Goal: Communication & Community: Connect with others

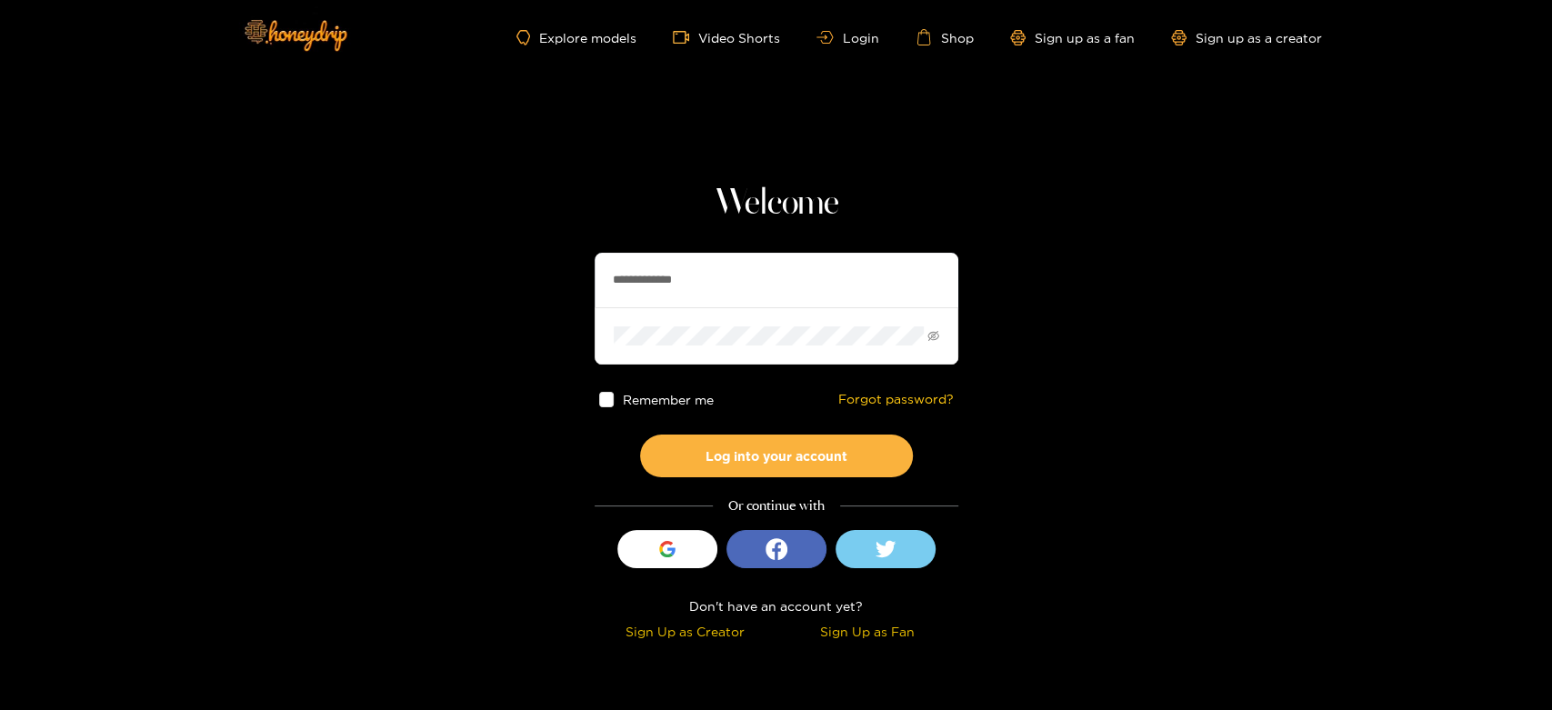
drag, startPoint x: 767, startPoint y: 274, endPoint x: 497, endPoint y: 297, distance: 271.1
click at [426, 289] on section "**********" at bounding box center [776, 323] width 1552 height 647
paste input "text"
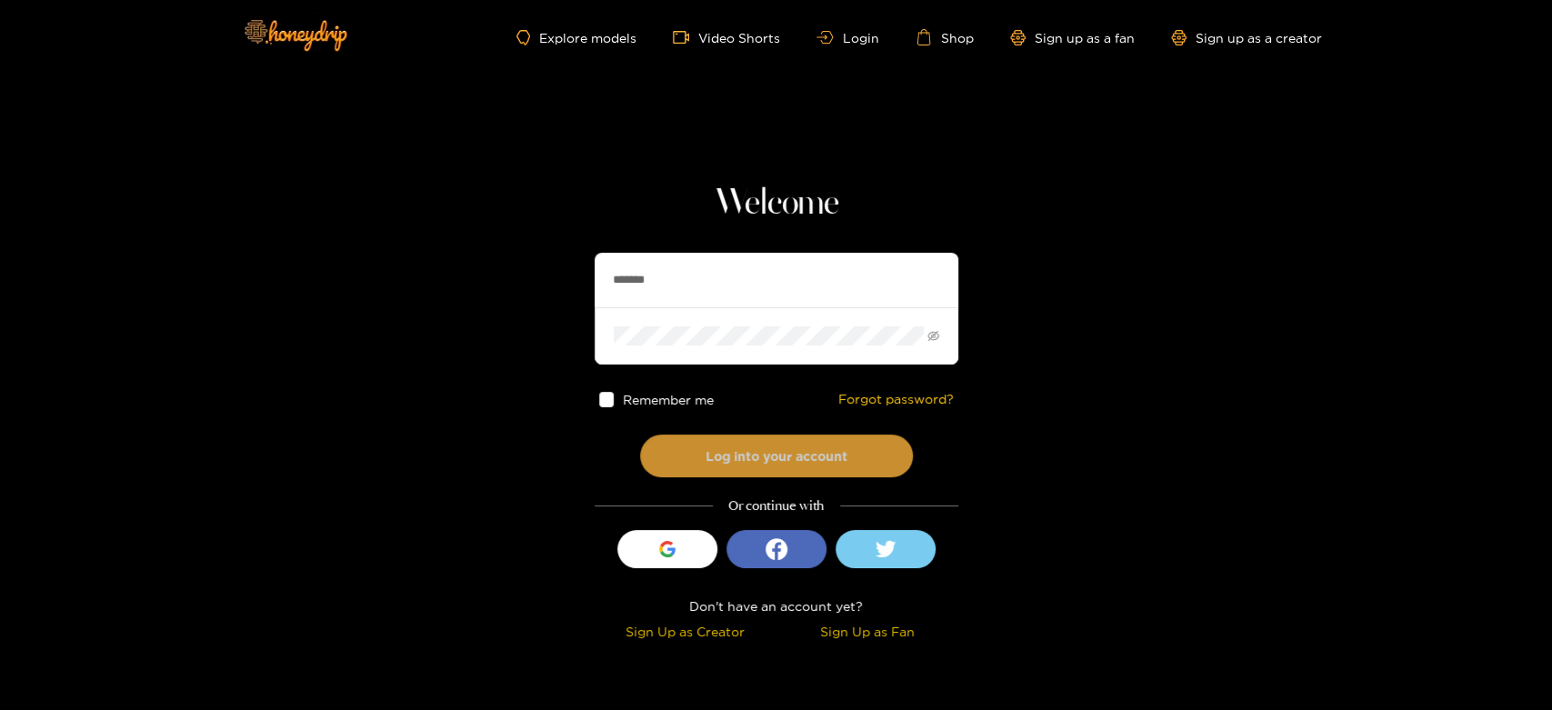
type input "*******"
click at [760, 442] on button "Log into your account" at bounding box center [776, 456] width 273 height 43
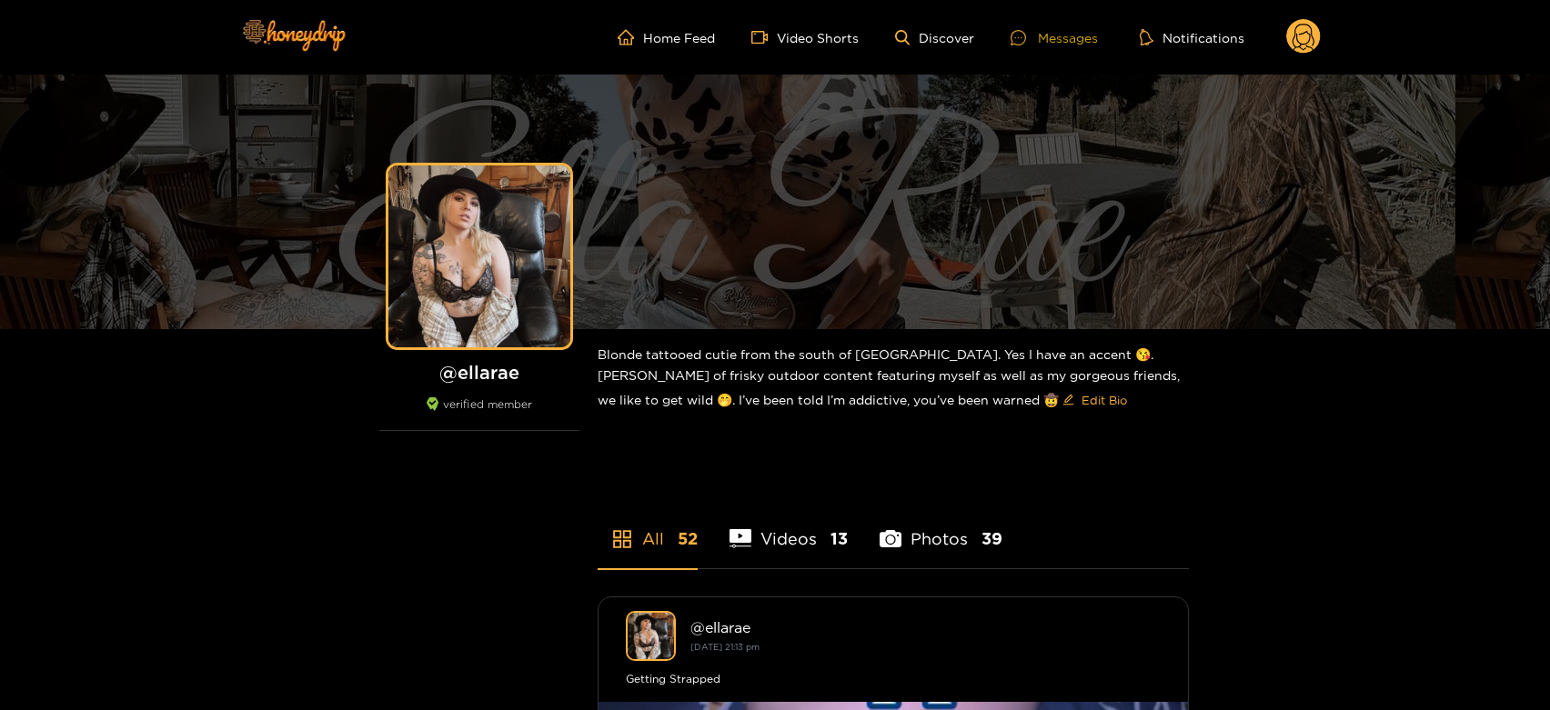
click at [1043, 39] on div "Messages" at bounding box center [1053, 37] width 87 height 21
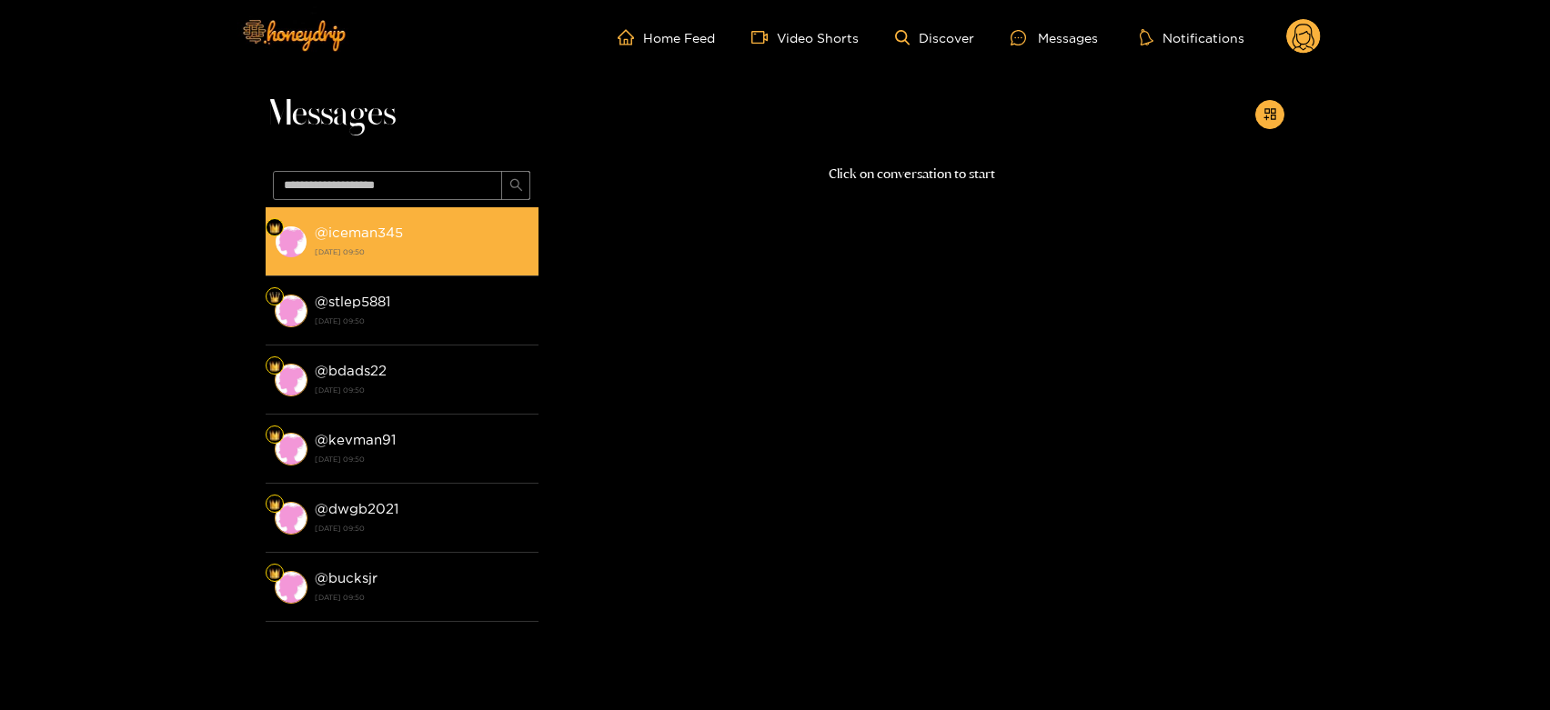
click at [427, 268] on li "@ iceman345 14 August 2025 09:50" at bounding box center [402, 241] width 273 height 69
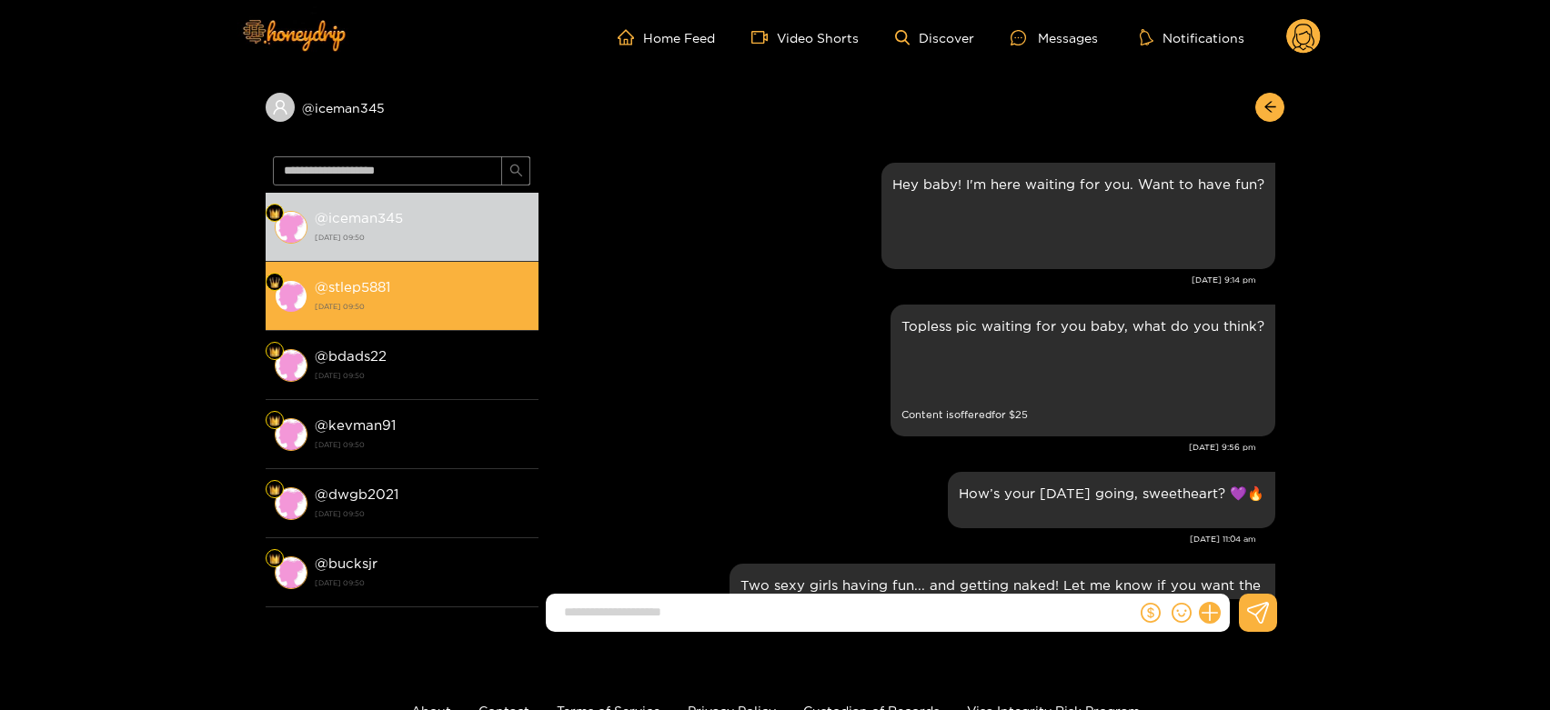
scroll to position [2866, 0]
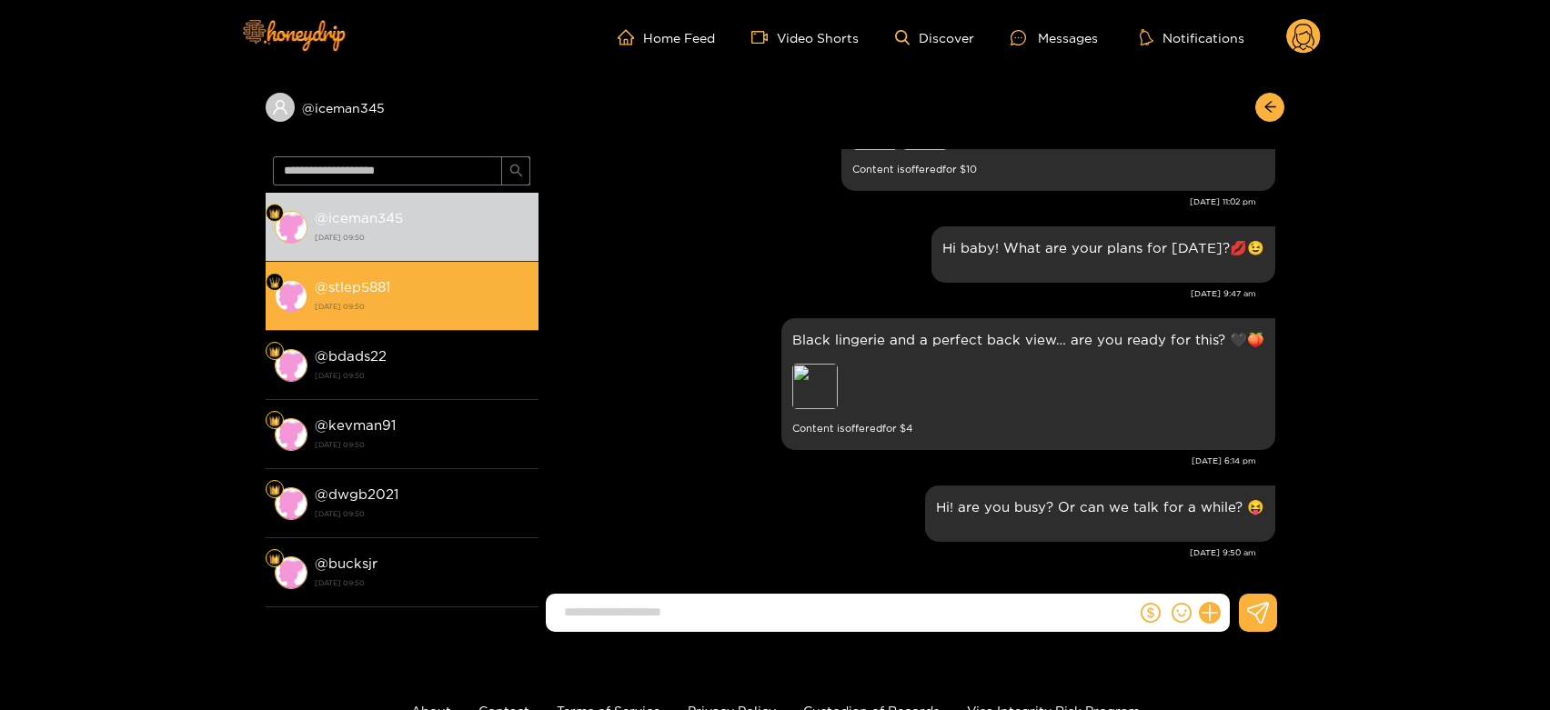
click at [431, 268] on li "@ stlep5881 14 August 2025 09:50" at bounding box center [402, 296] width 273 height 69
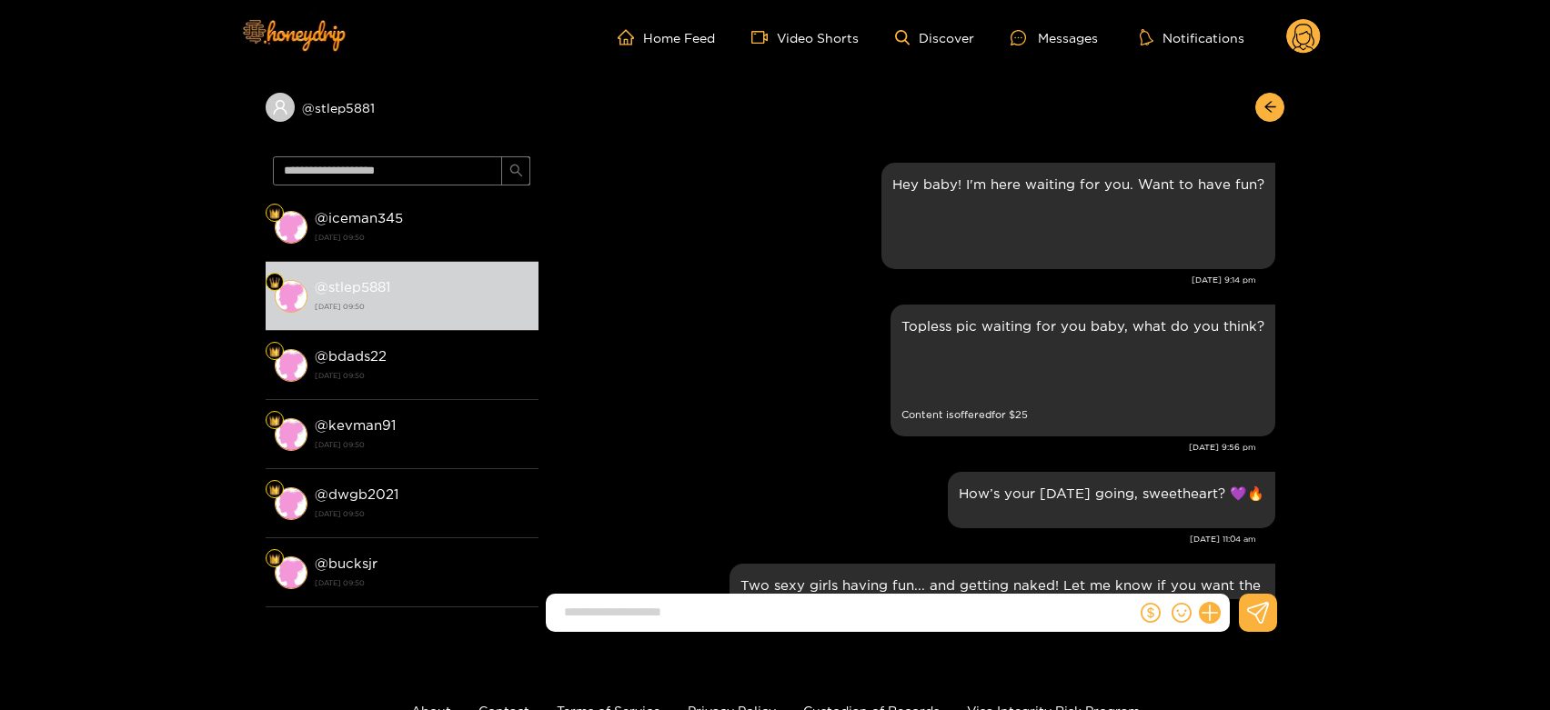
scroll to position [2866, 0]
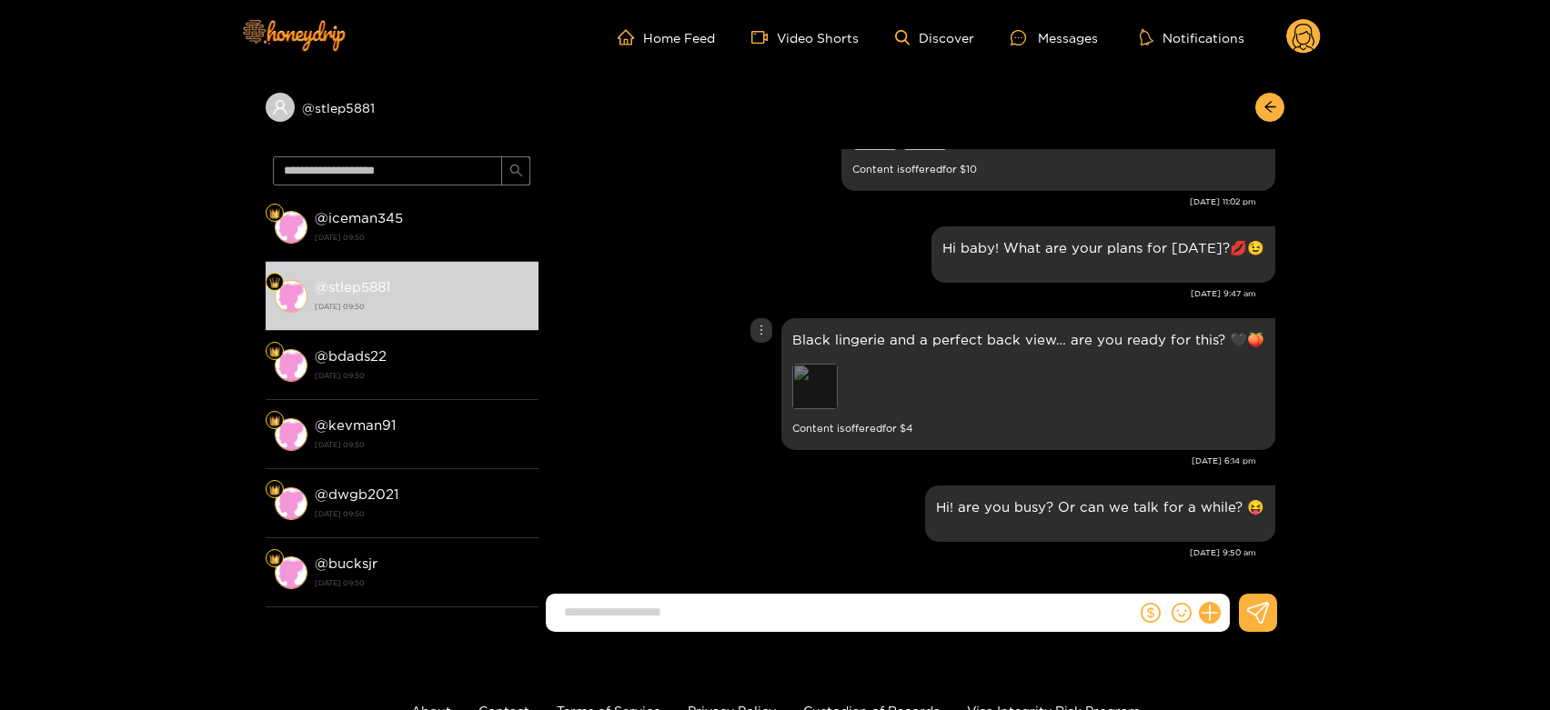
drag, startPoint x: 788, startPoint y: 380, endPoint x: 812, endPoint y: 381, distance: 23.7
click at [790, 379] on div "Black lingerie and a perfect back view… are you ready for this? 🖤🍑 Preview Cont…" at bounding box center [1028, 384] width 494 height 132
click at [816, 382] on div "Preview" at bounding box center [814, 386] width 45 height 45
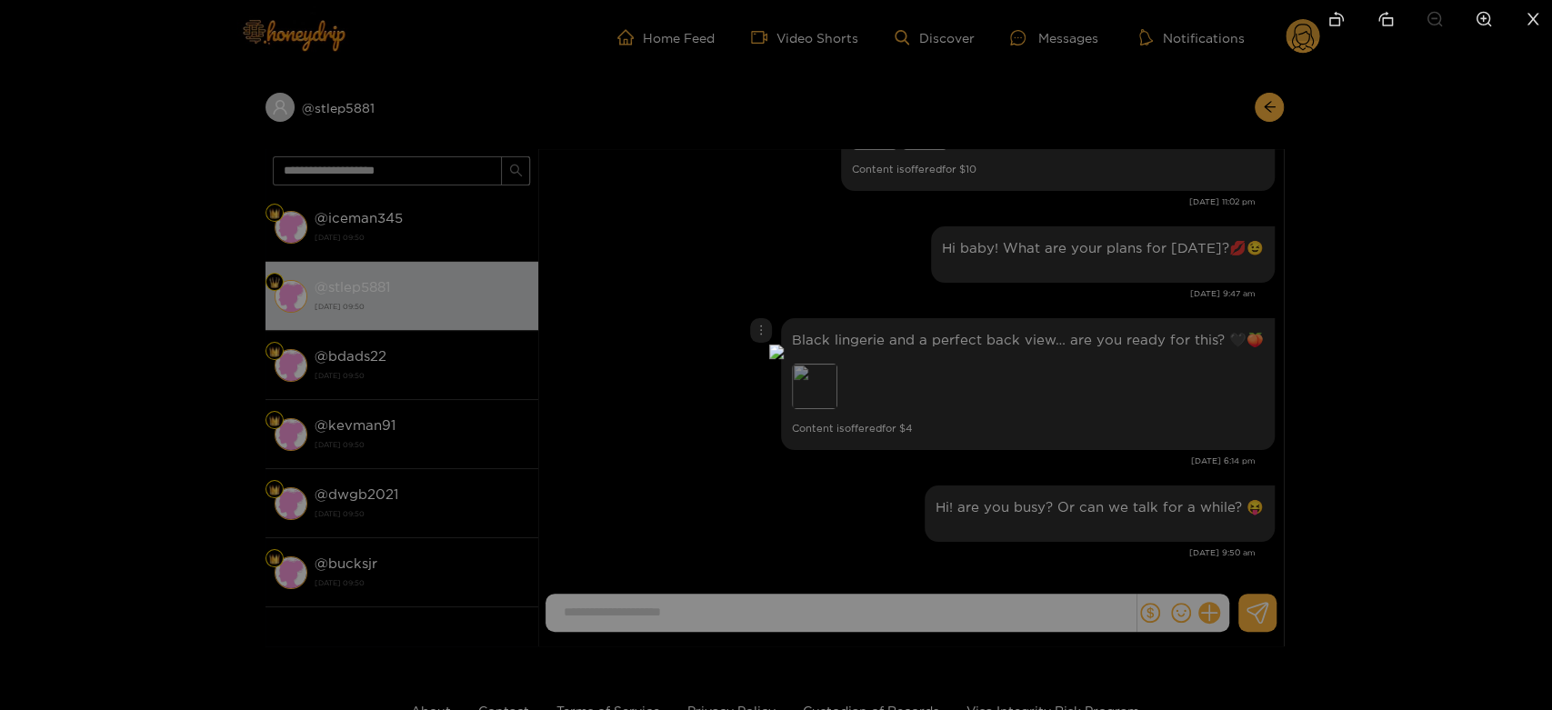
click at [1119, 437] on div at bounding box center [776, 355] width 1552 height 710
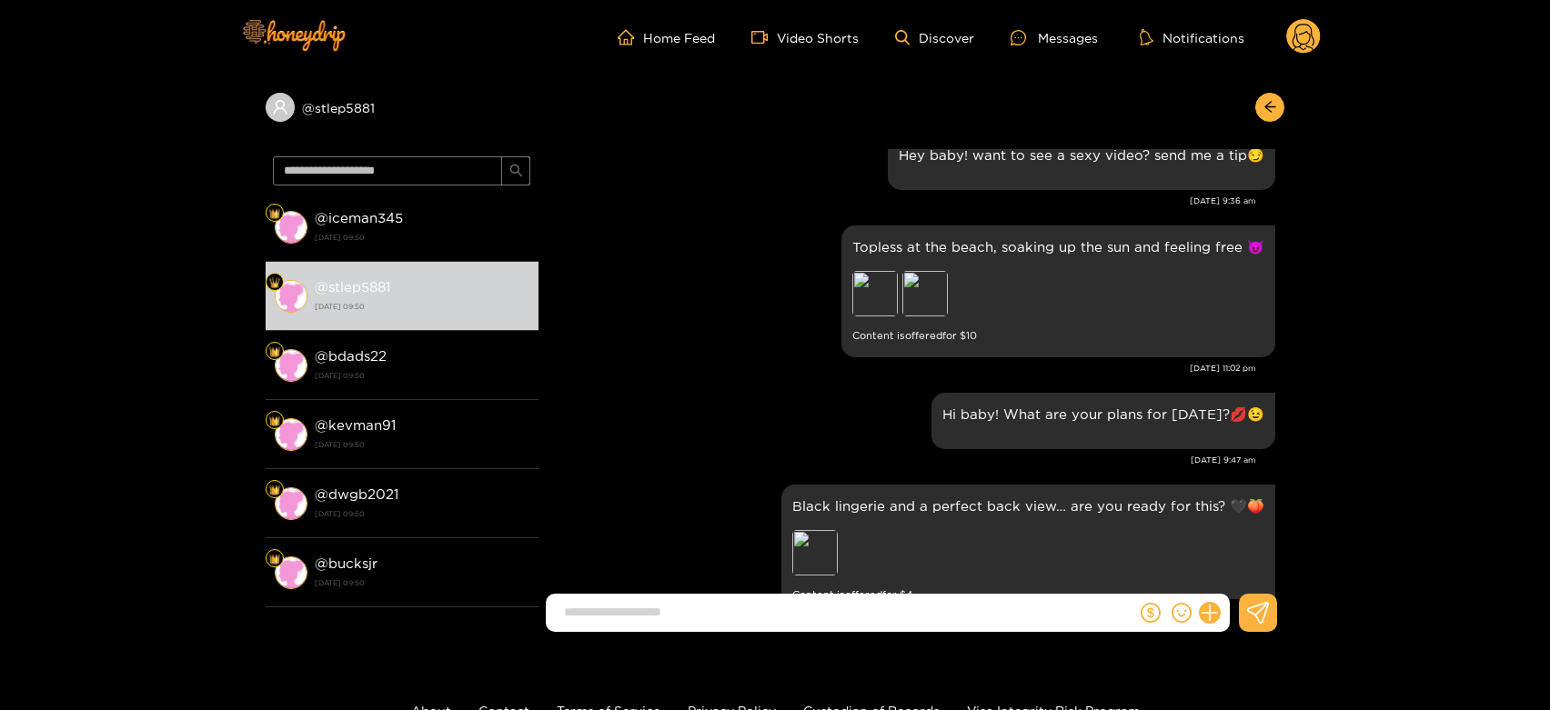
scroll to position [2563, 0]
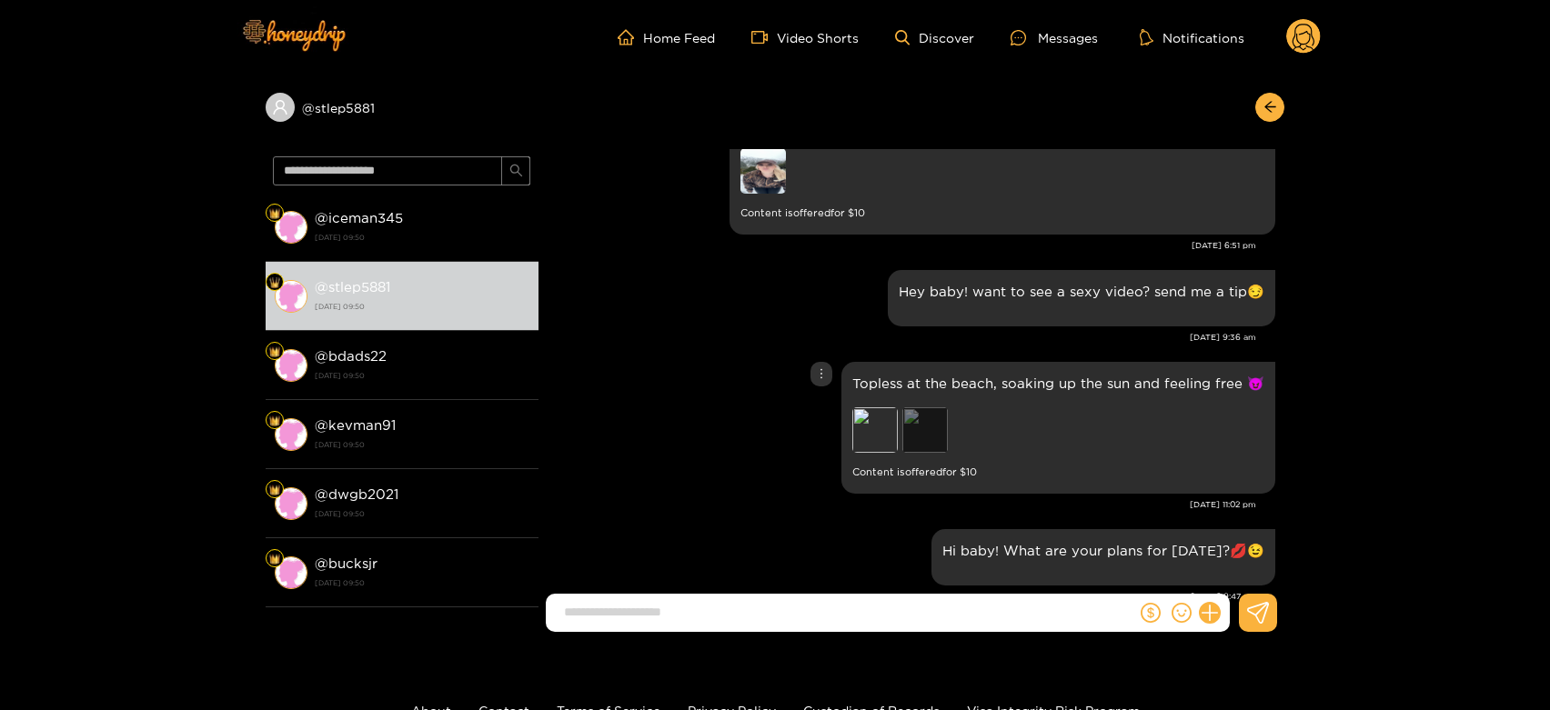
click at [937, 427] on div "Preview" at bounding box center [924, 429] width 45 height 45
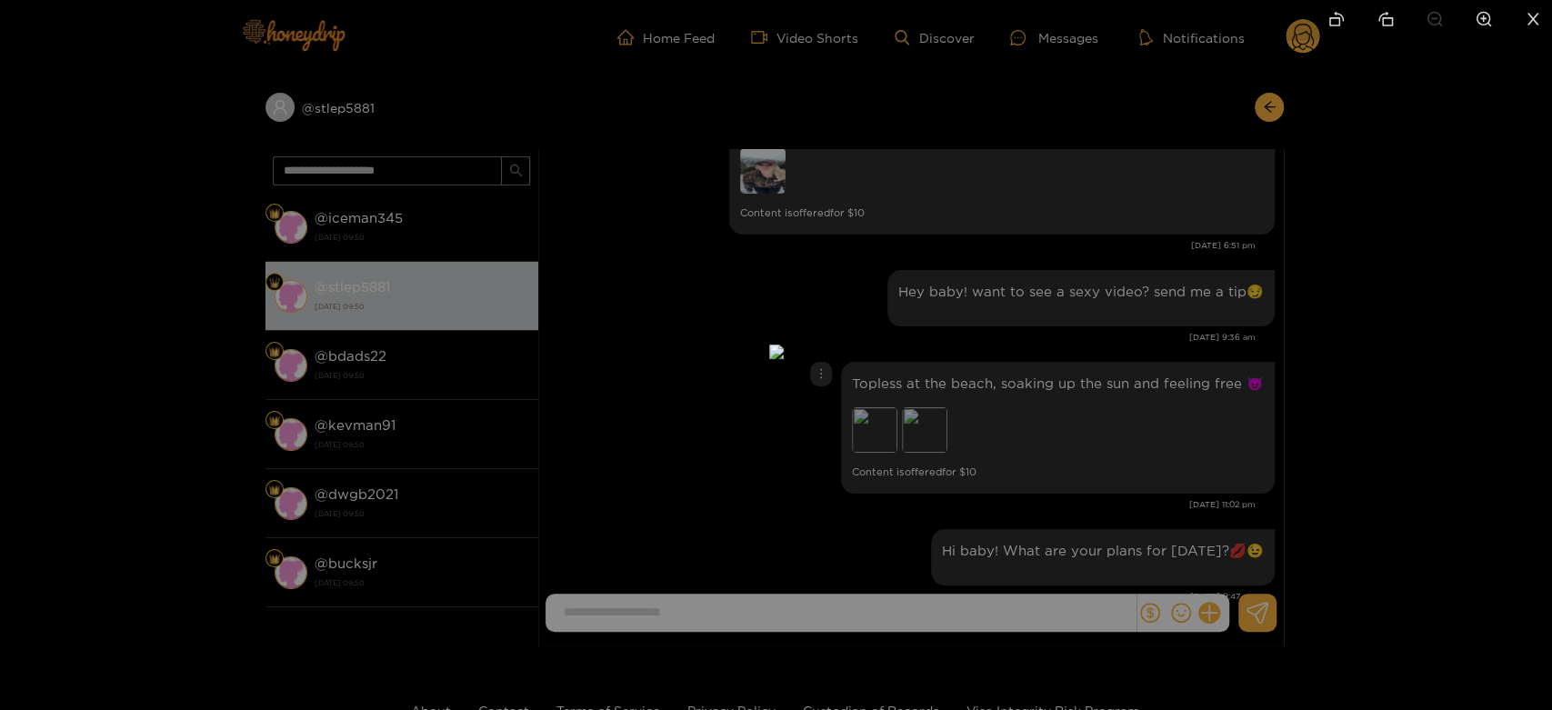
click at [1096, 422] on div at bounding box center [776, 355] width 1552 height 710
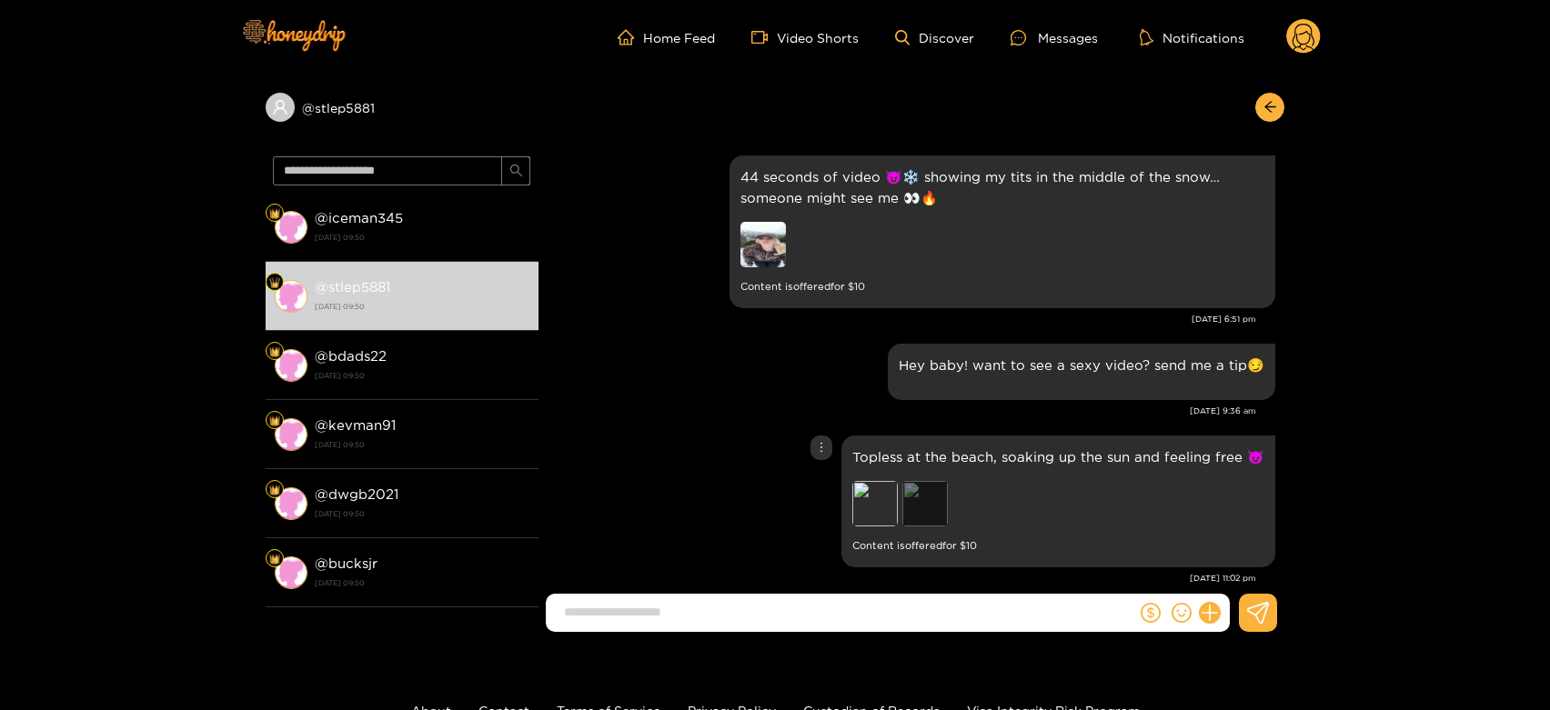
scroll to position [2362, 0]
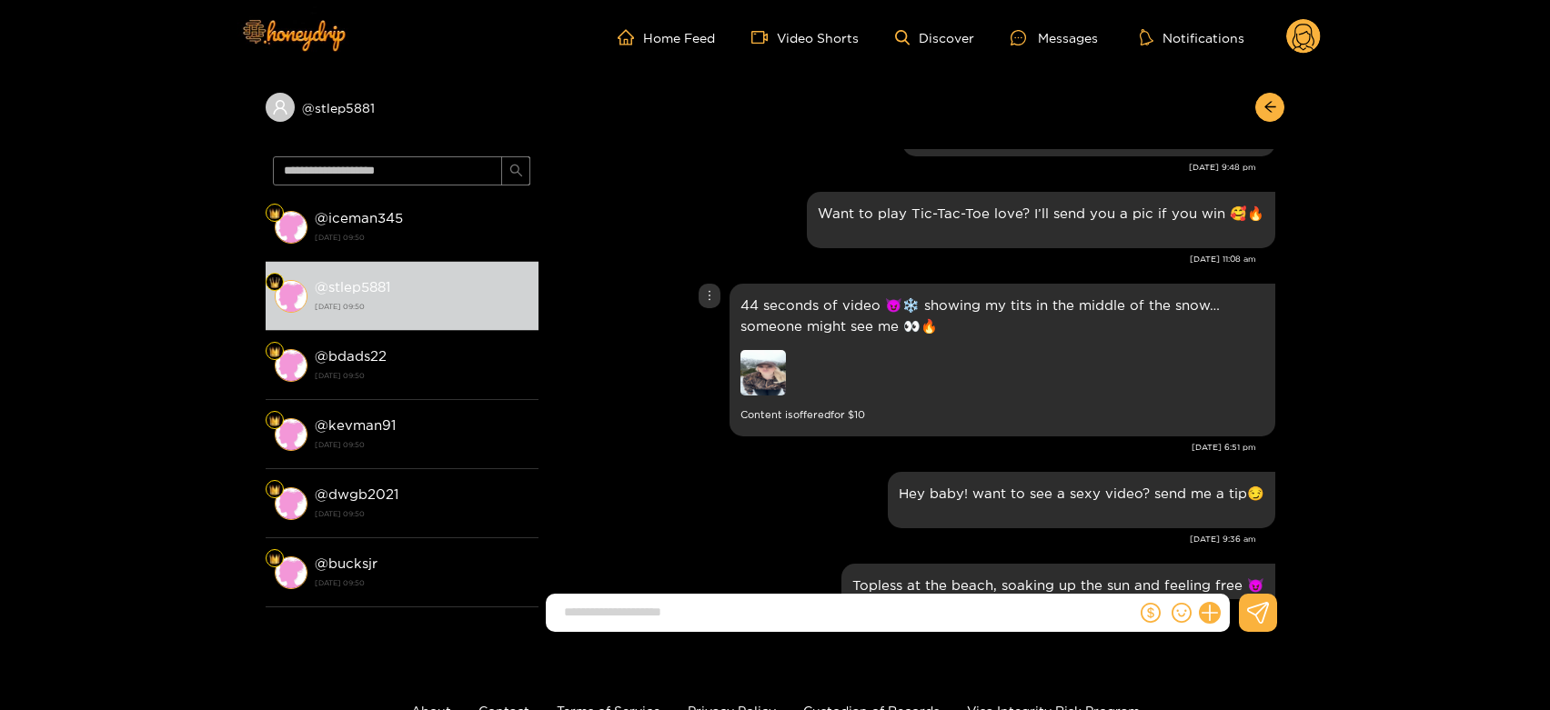
click at [778, 363] on img at bounding box center [762, 372] width 45 height 45
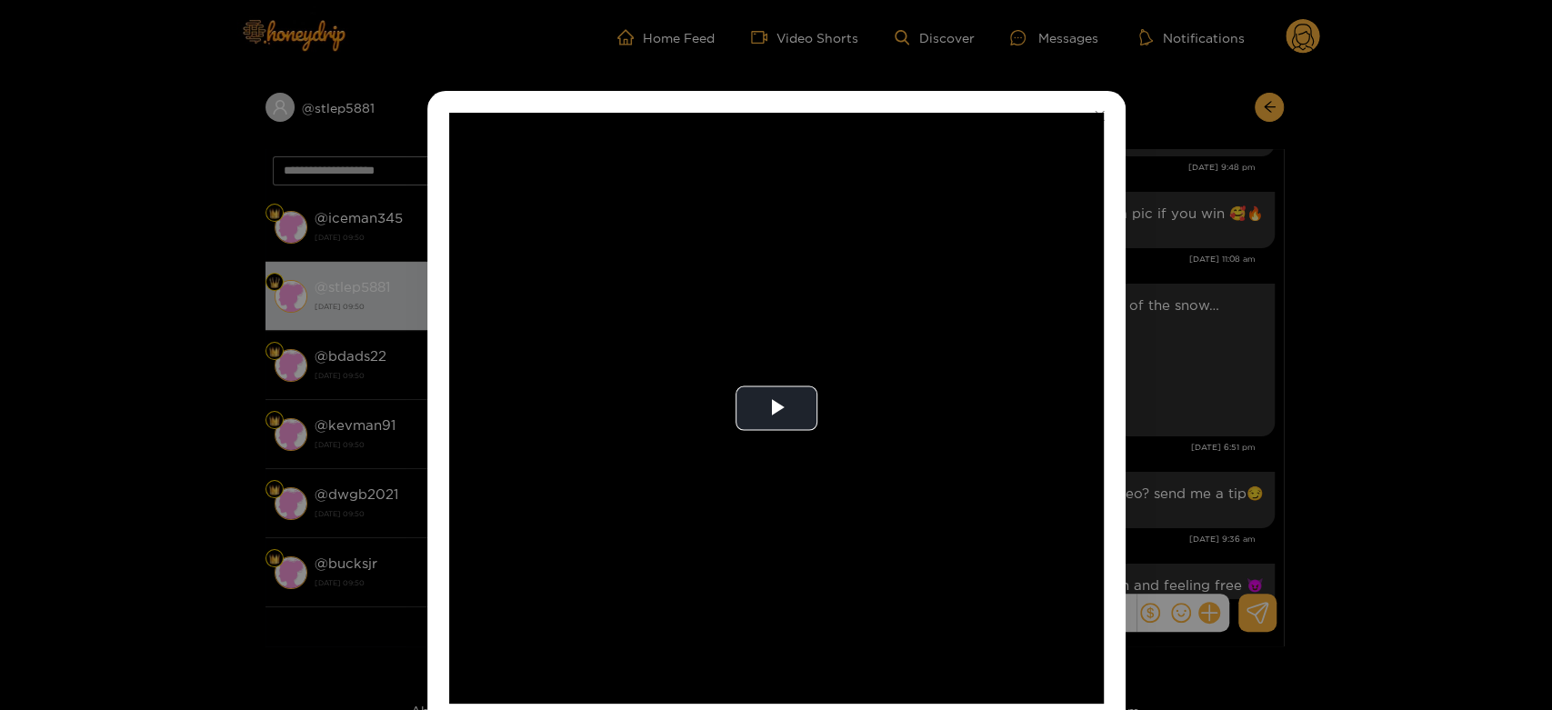
click at [778, 363] on video "Video Player" at bounding box center [776, 408] width 655 height 591
click at [717, 445] on video "Video Player" at bounding box center [776, 408] width 655 height 591
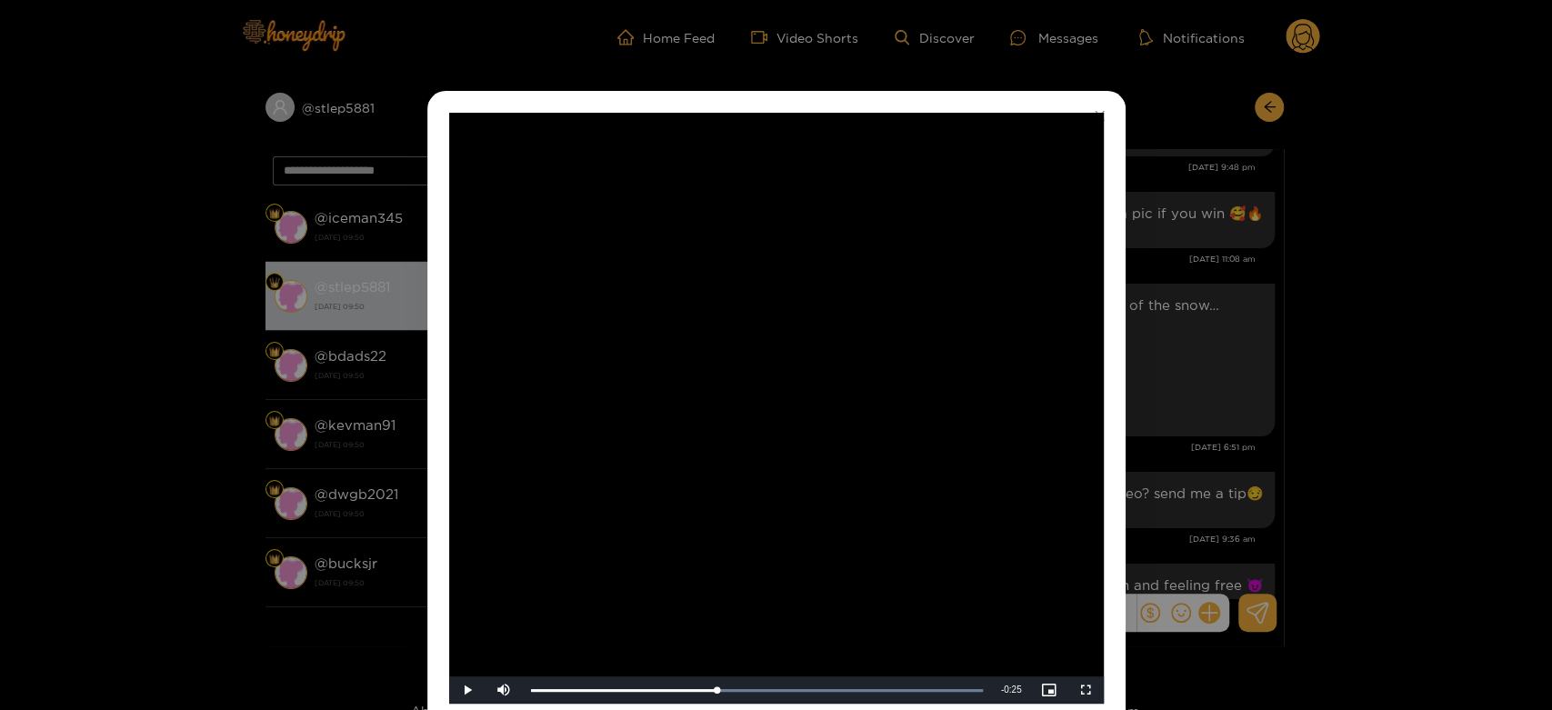
click at [1241, 478] on div "**********" at bounding box center [776, 355] width 1552 height 710
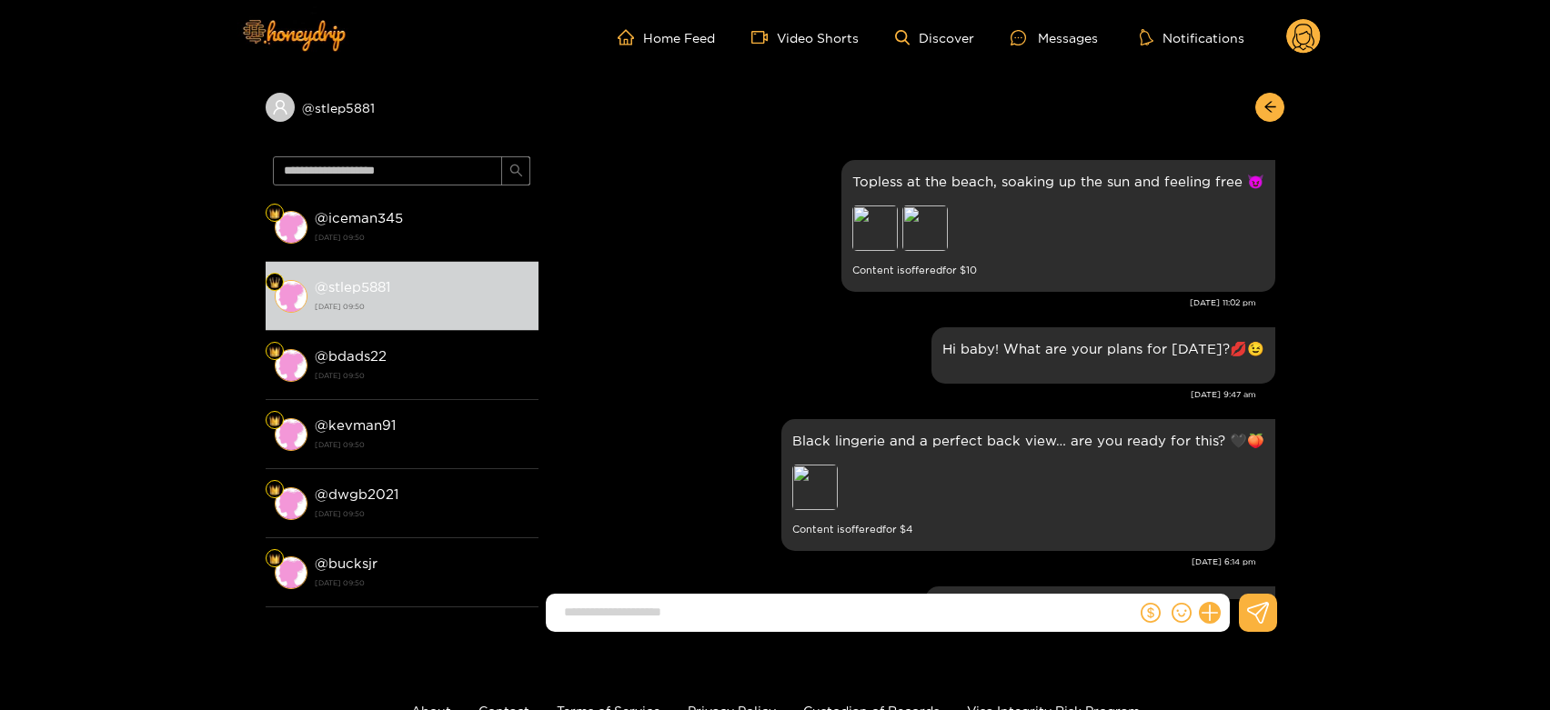
scroll to position [2866, 0]
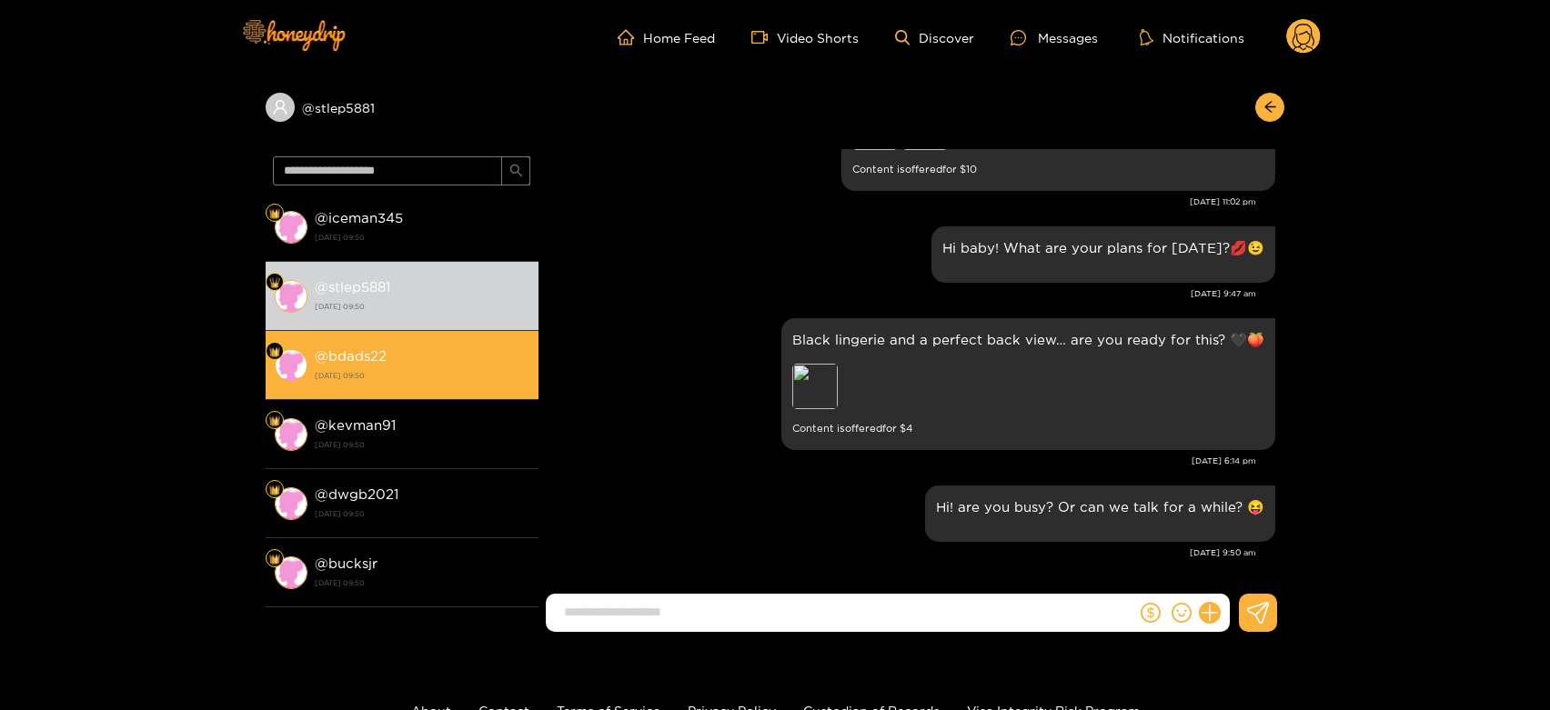
click at [456, 370] on strong "14 August 2025 09:50" at bounding box center [422, 375] width 215 height 16
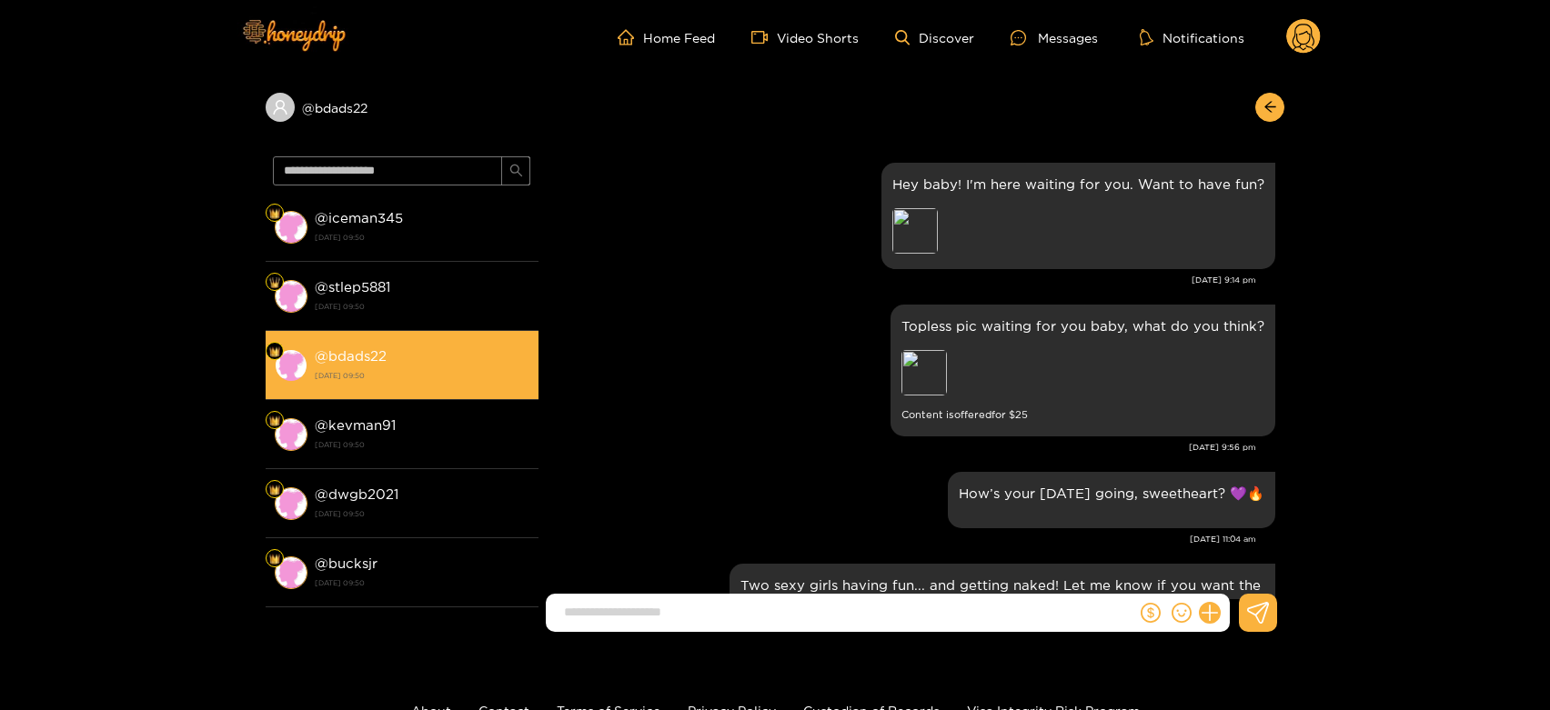
scroll to position [2866, 0]
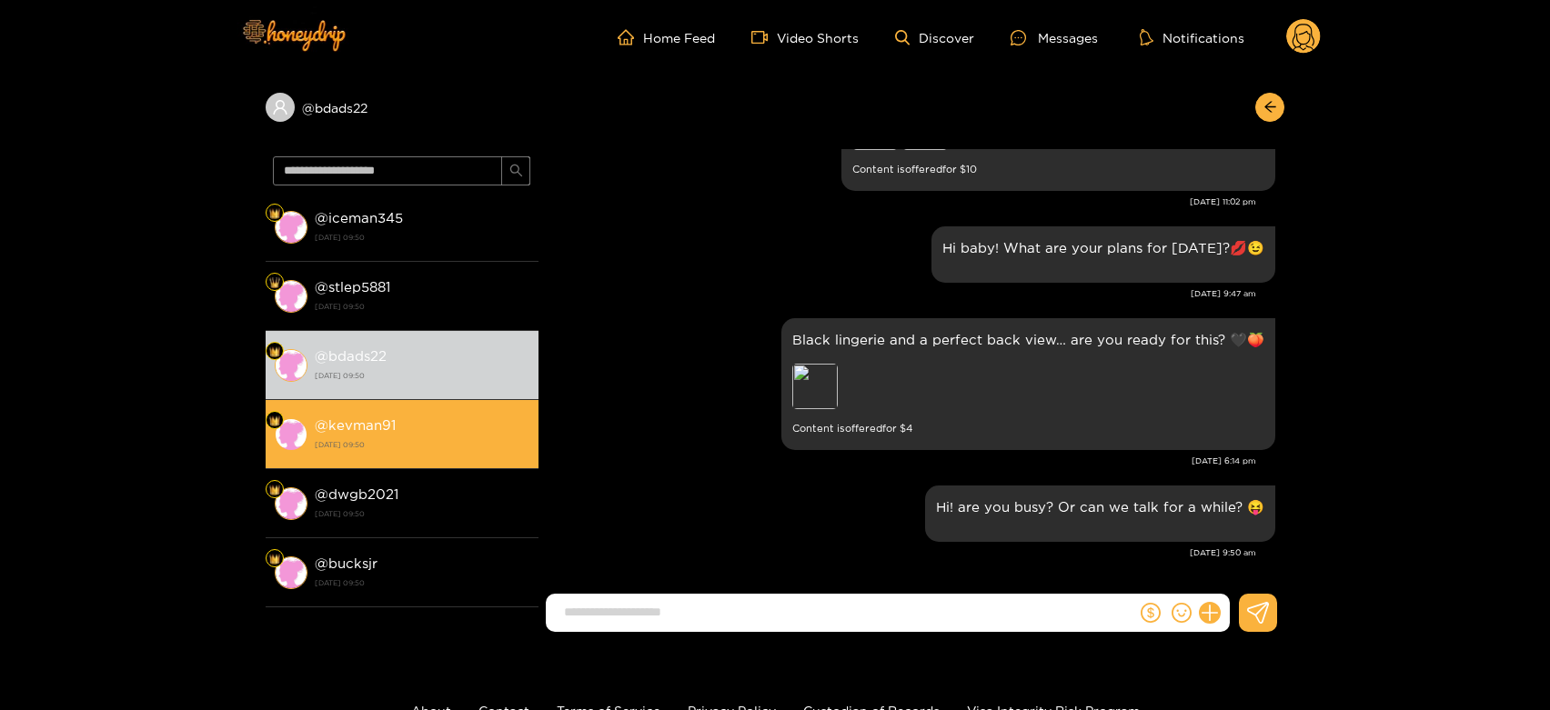
drag, startPoint x: 459, startPoint y: 408, endPoint x: 466, endPoint y: 450, distance: 42.3
click at [466, 450] on li "@ kevman91 14 August 2025 09:50" at bounding box center [402, 434] width 273 height 69
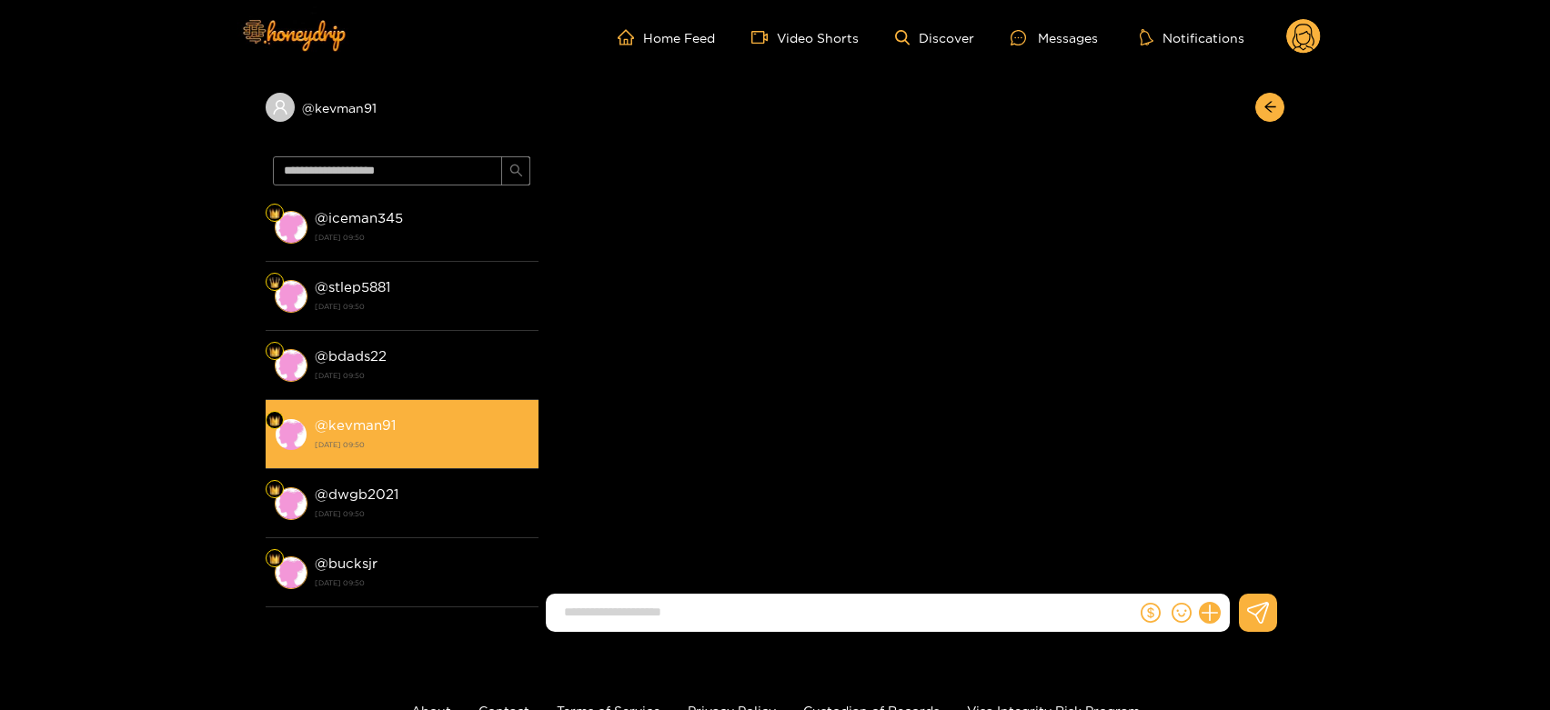
click at [466, 450] on strong "14 August 2025 09:50" at bounding box center [422, 444] width 215 height 16
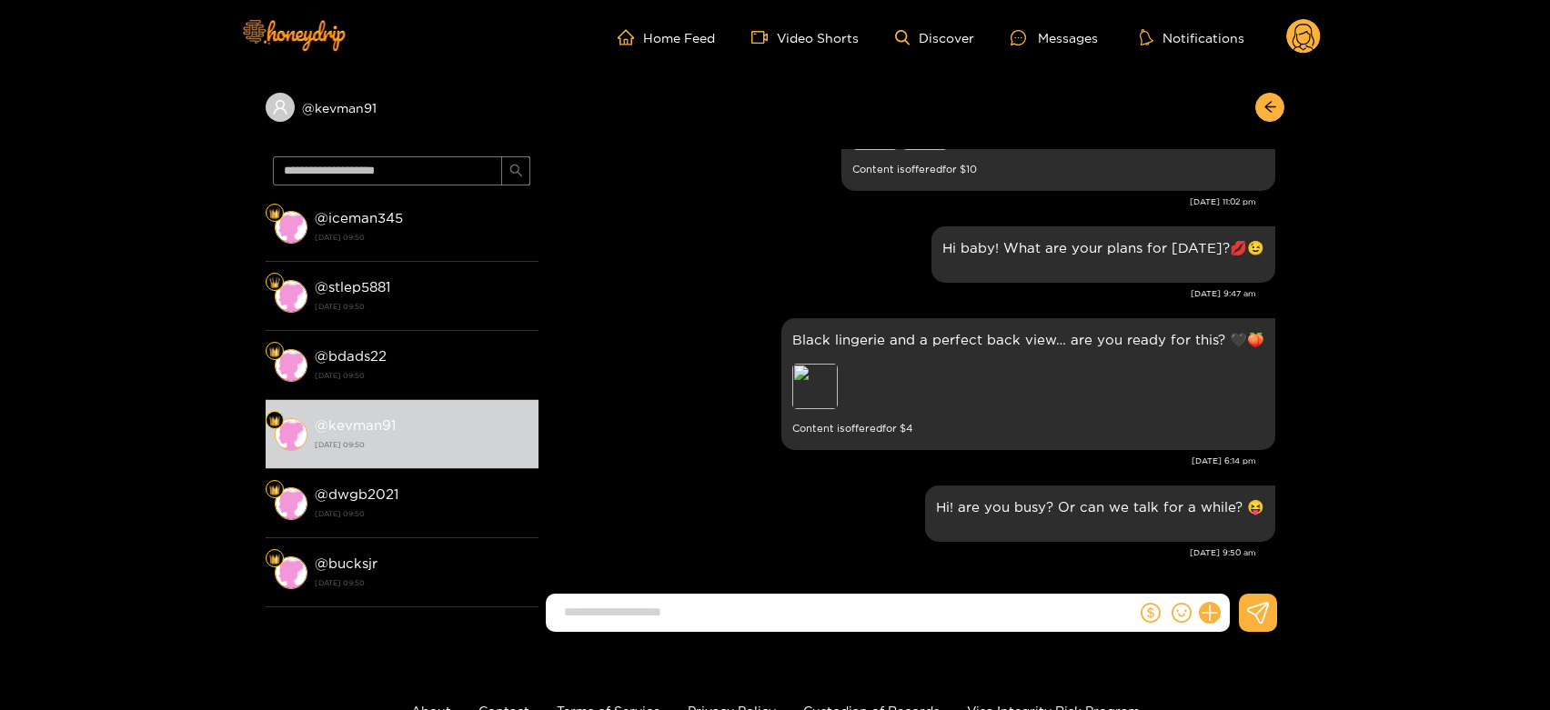
click at [1310, 32] on icon at bounding box center [1303, 40] width 22 height 32
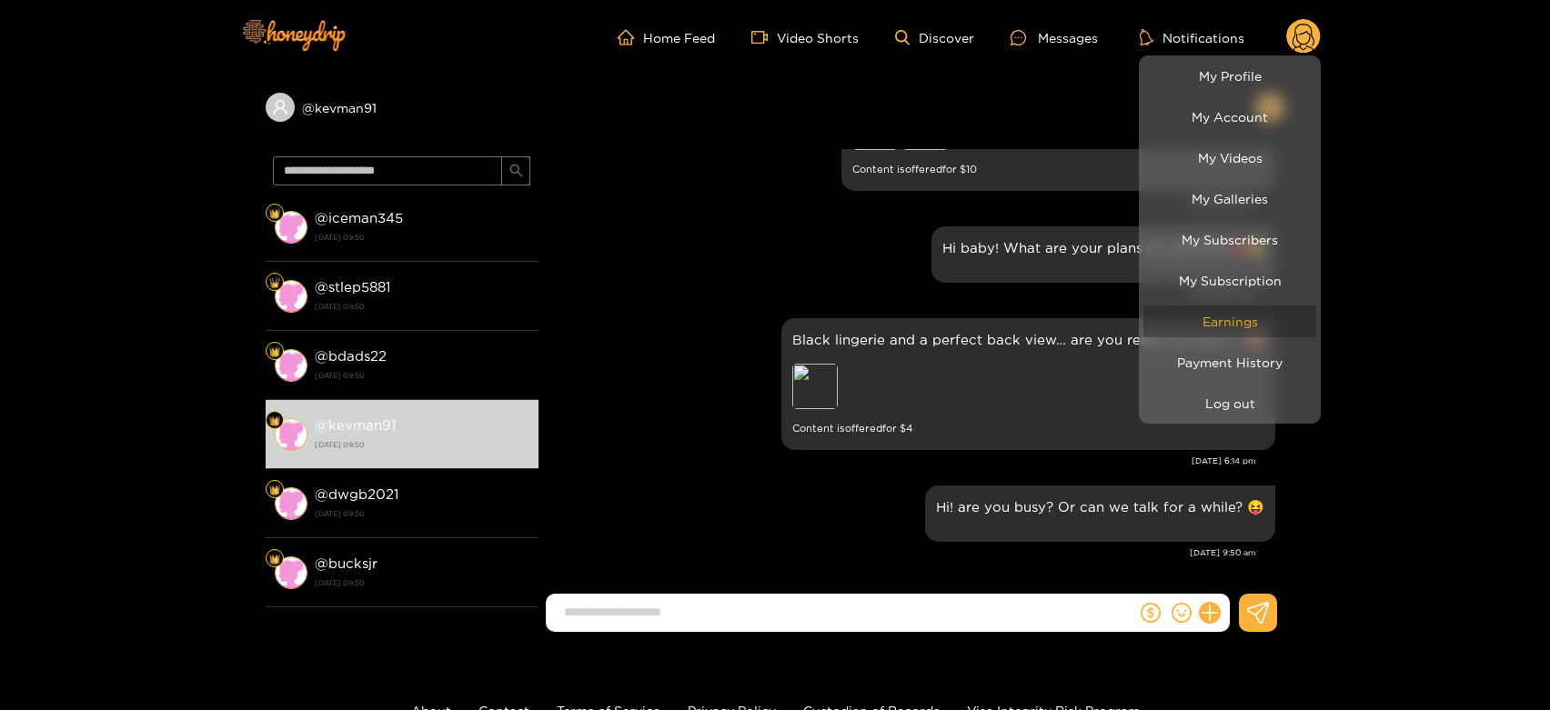
click at [1229, 326] on link "Earnings" at bounding box center [1229, 322] width 173 height 32
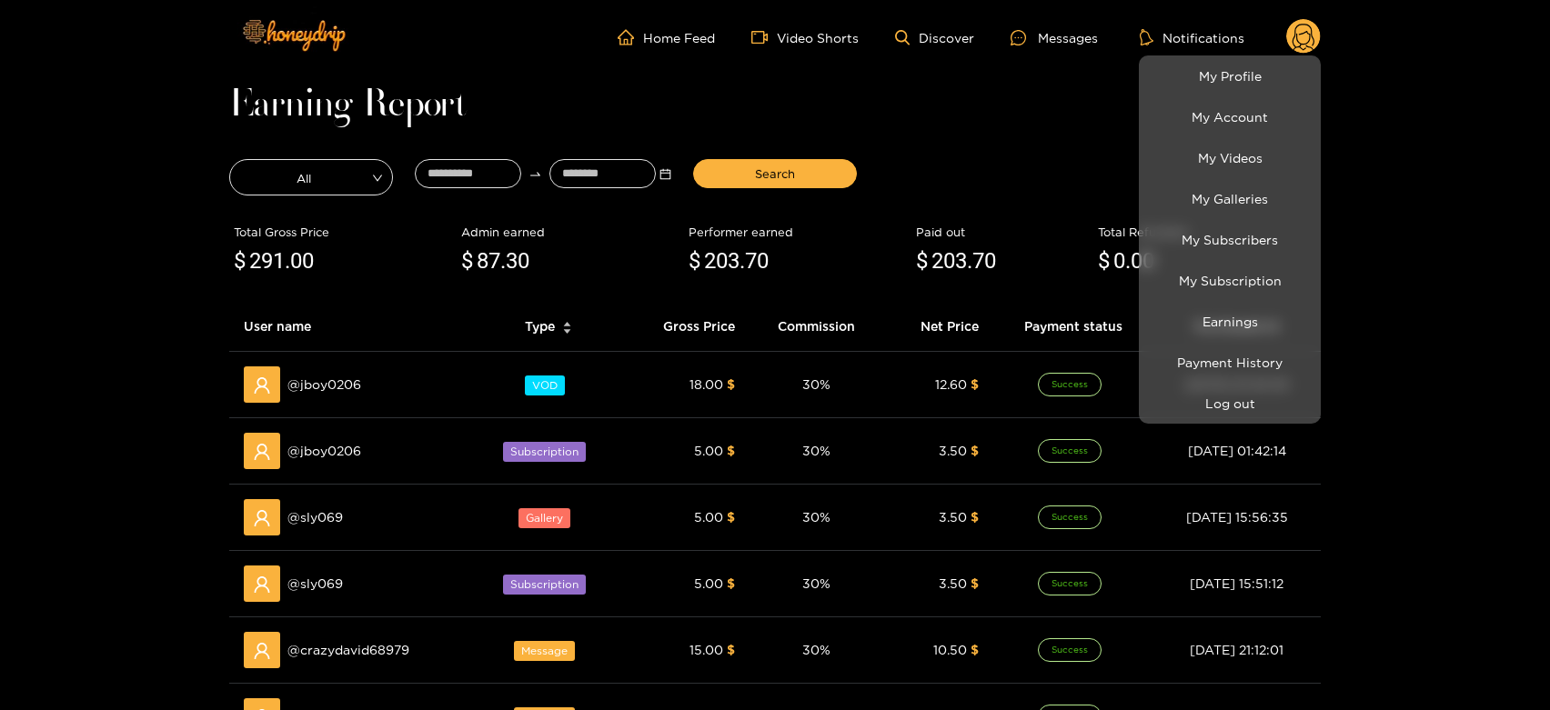
click at [314, 368] on div at bounding box center [775, 355] width 1550 height 710
click at [314, 368] on div "@ jboy0206" at bounding box center [352, 384] width 216 height 36
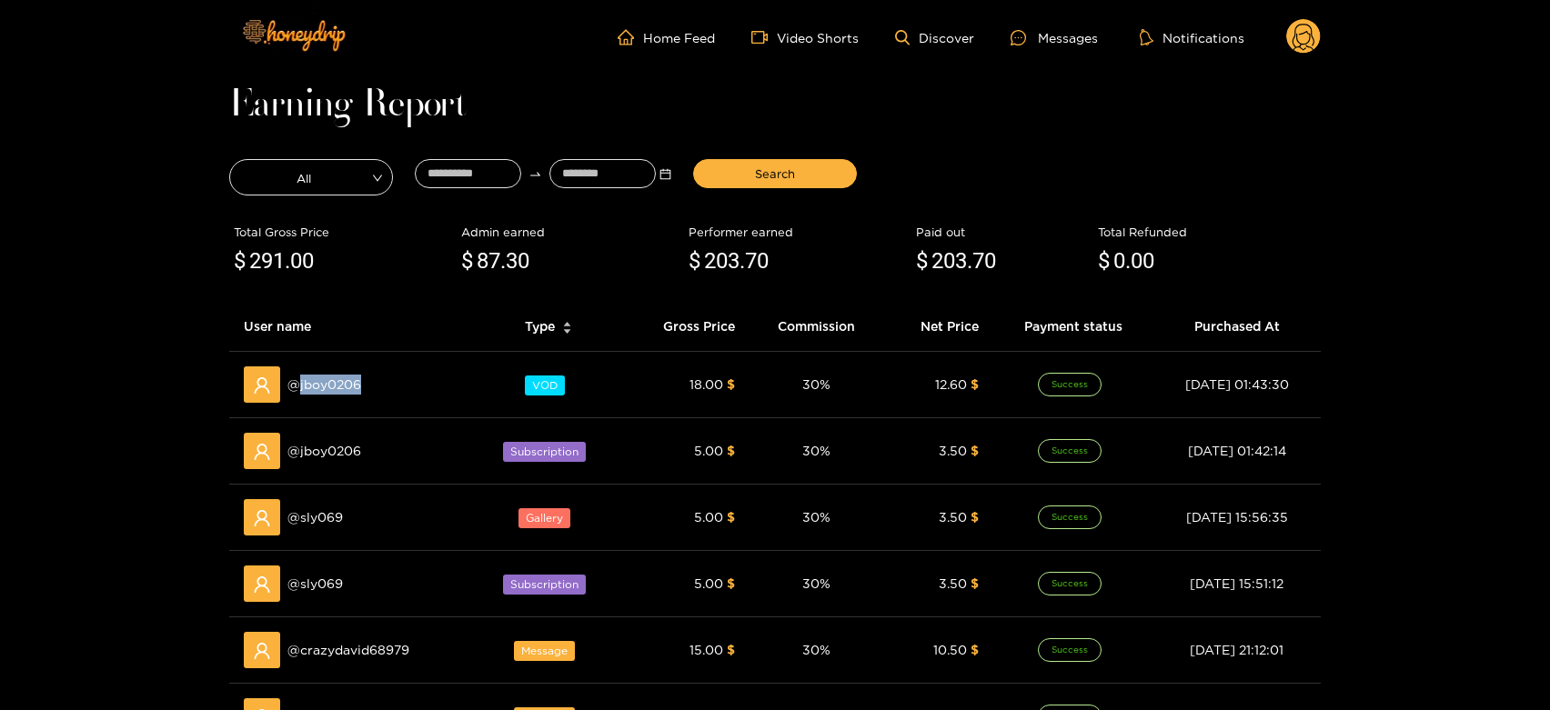
copy span "jboy0206"
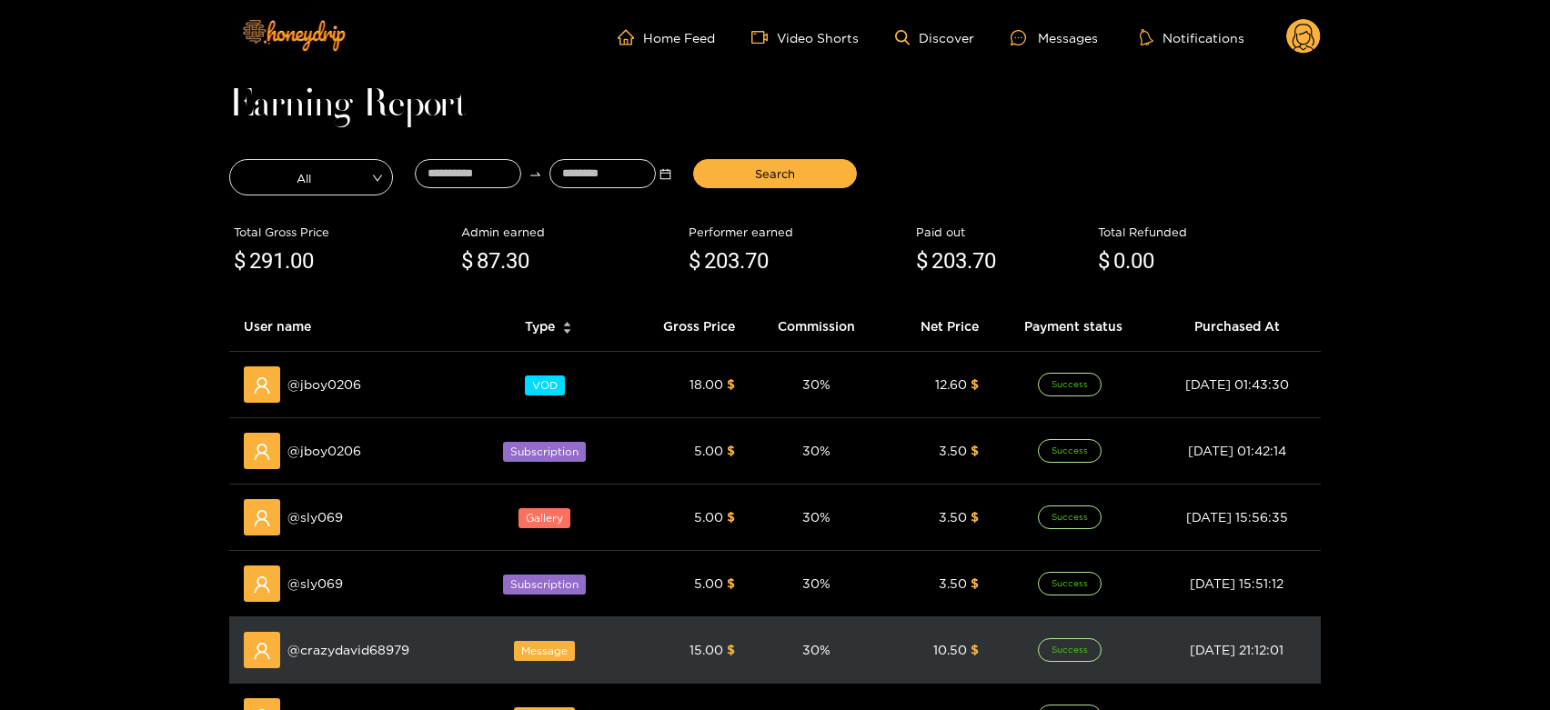
click at [330, 628] on td "@ crazydavid68979" at bounding box center [351, 650] width 245 height 66
copy span "crazydavid68979"
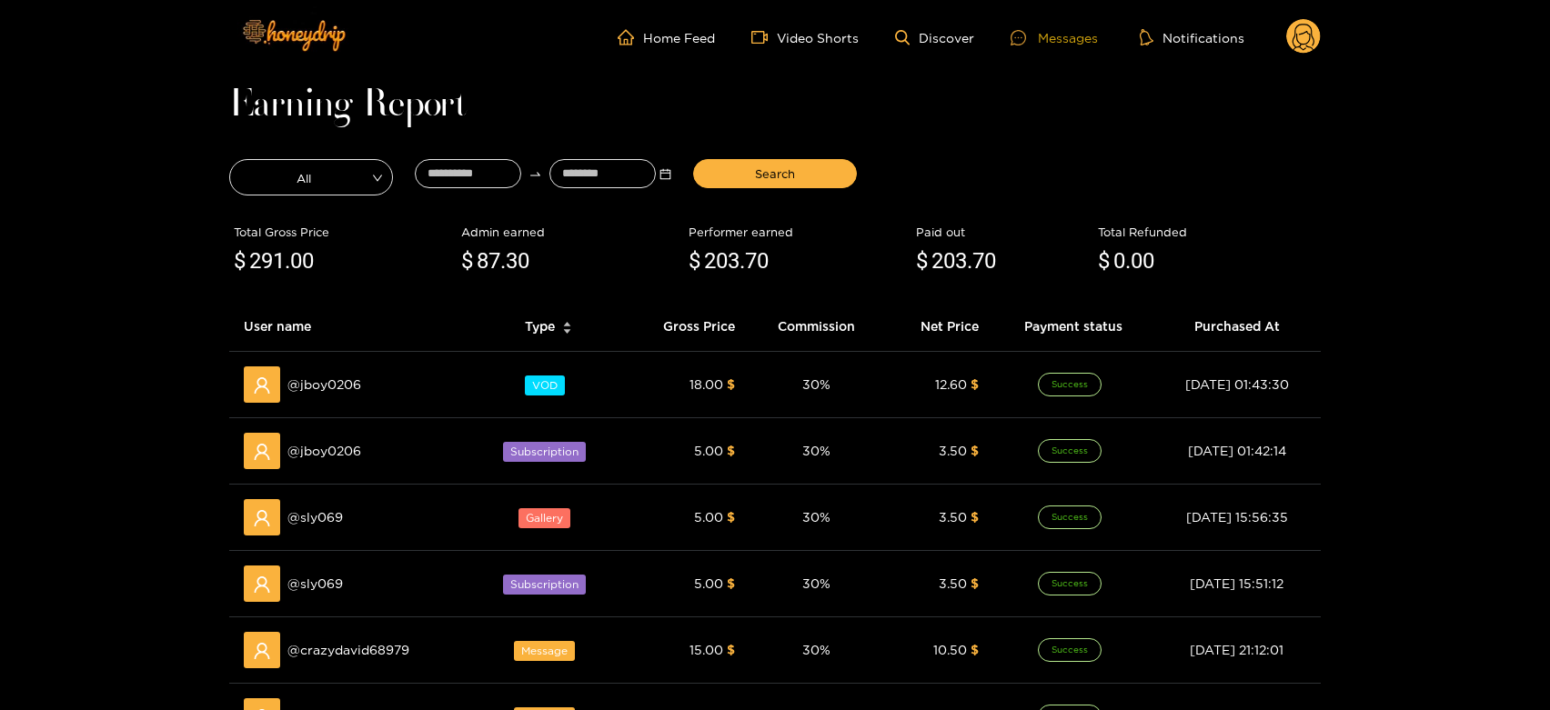
click at [1069, 39] on div "Messages" at bounding box center [1053, 37] width 87 height 21
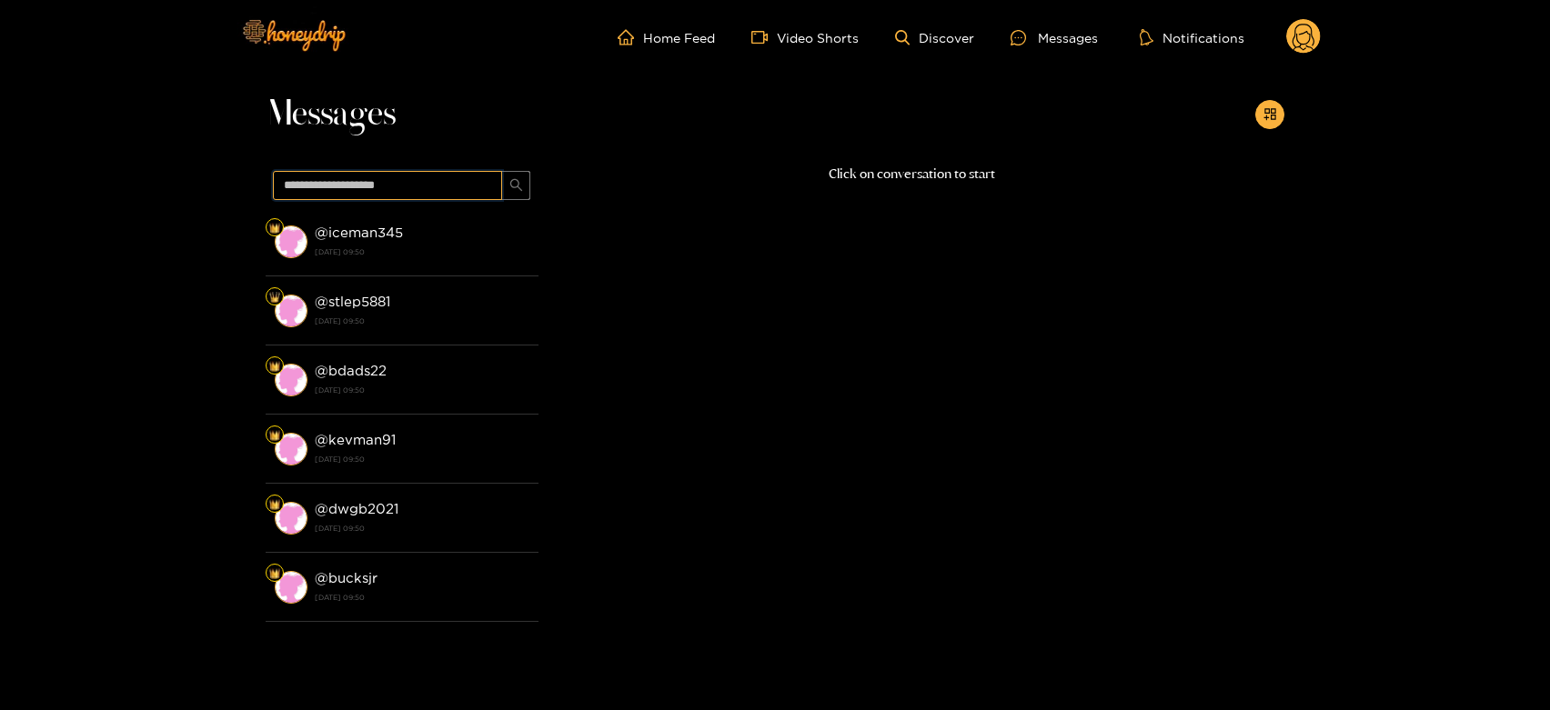
click at [365, 180] on input "text" at bounding box center [387, 185] width 229 height 29
paste input "**********"
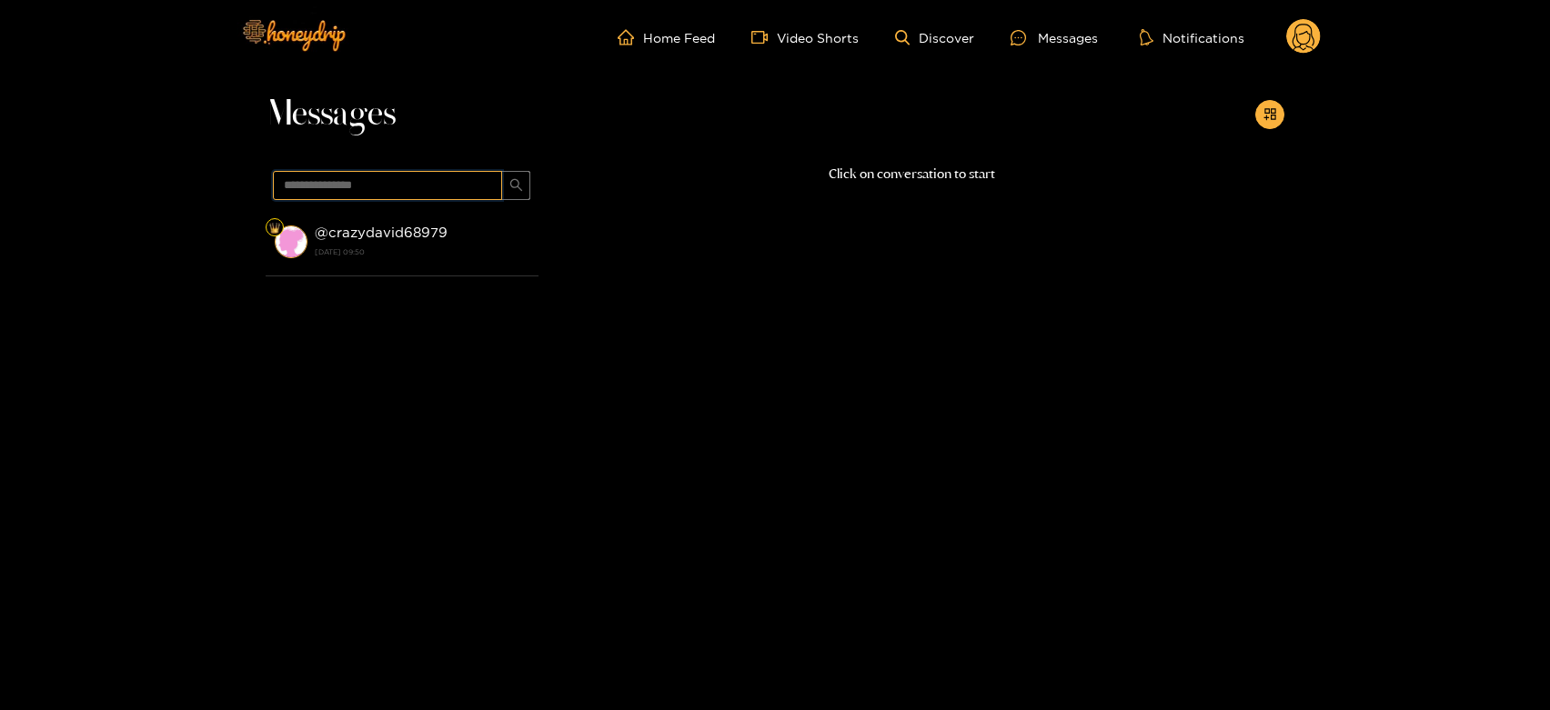
click at [371, 199] on input "**********" at bounding box center [387, 185] width 229 height 29
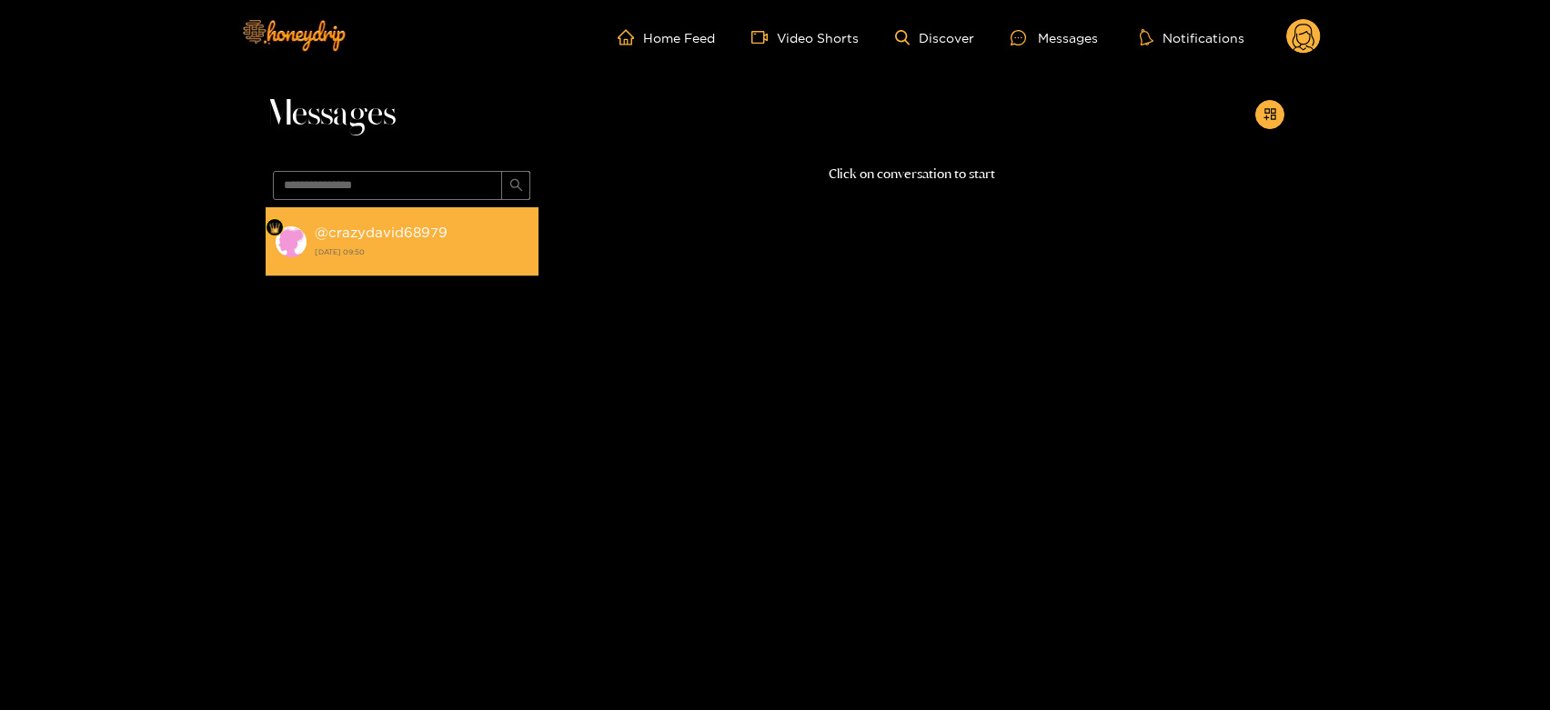
click at [380, 222] on div "@ crazydavid68979 14 August 2025 09:50" at bounding box center [422, 241] width 215 height 41
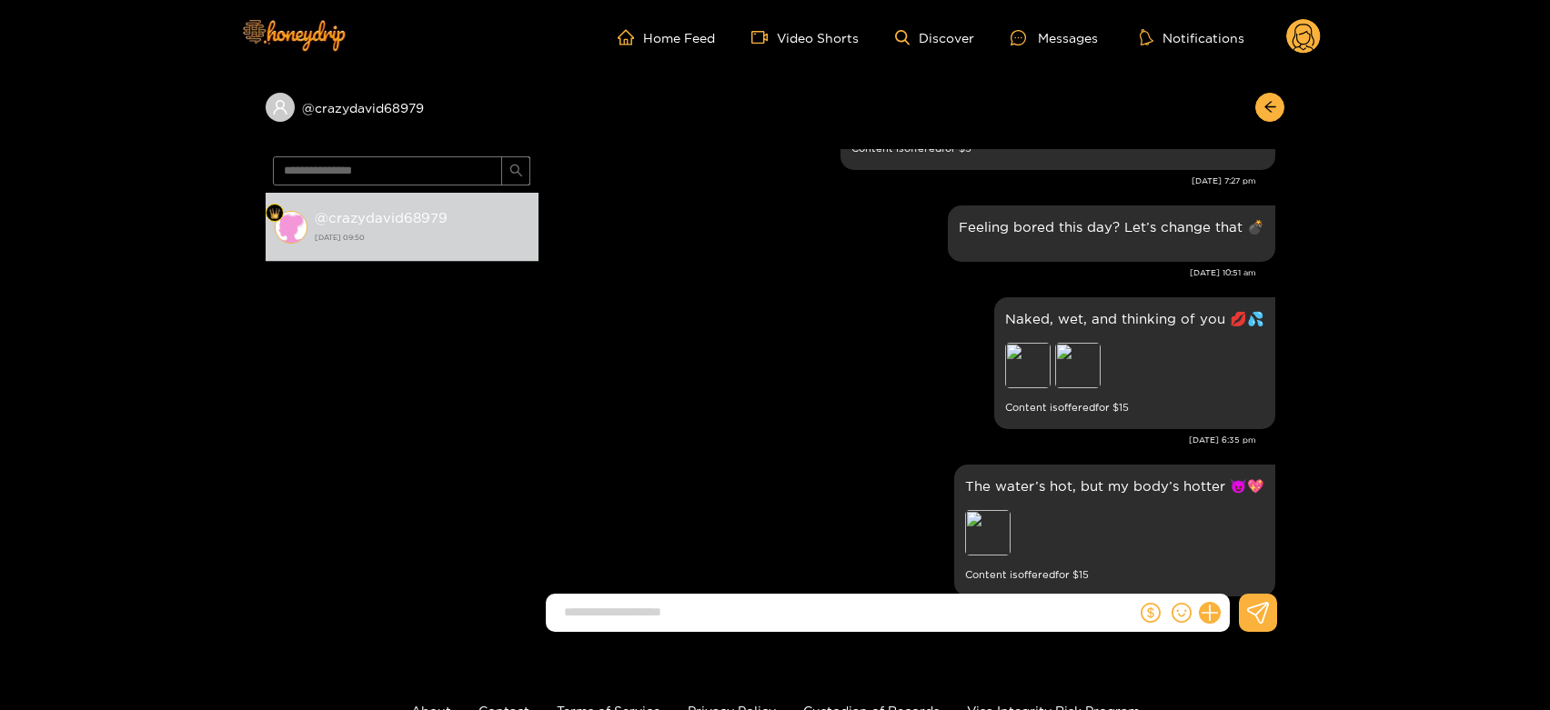
scroll to position [1553, 0]
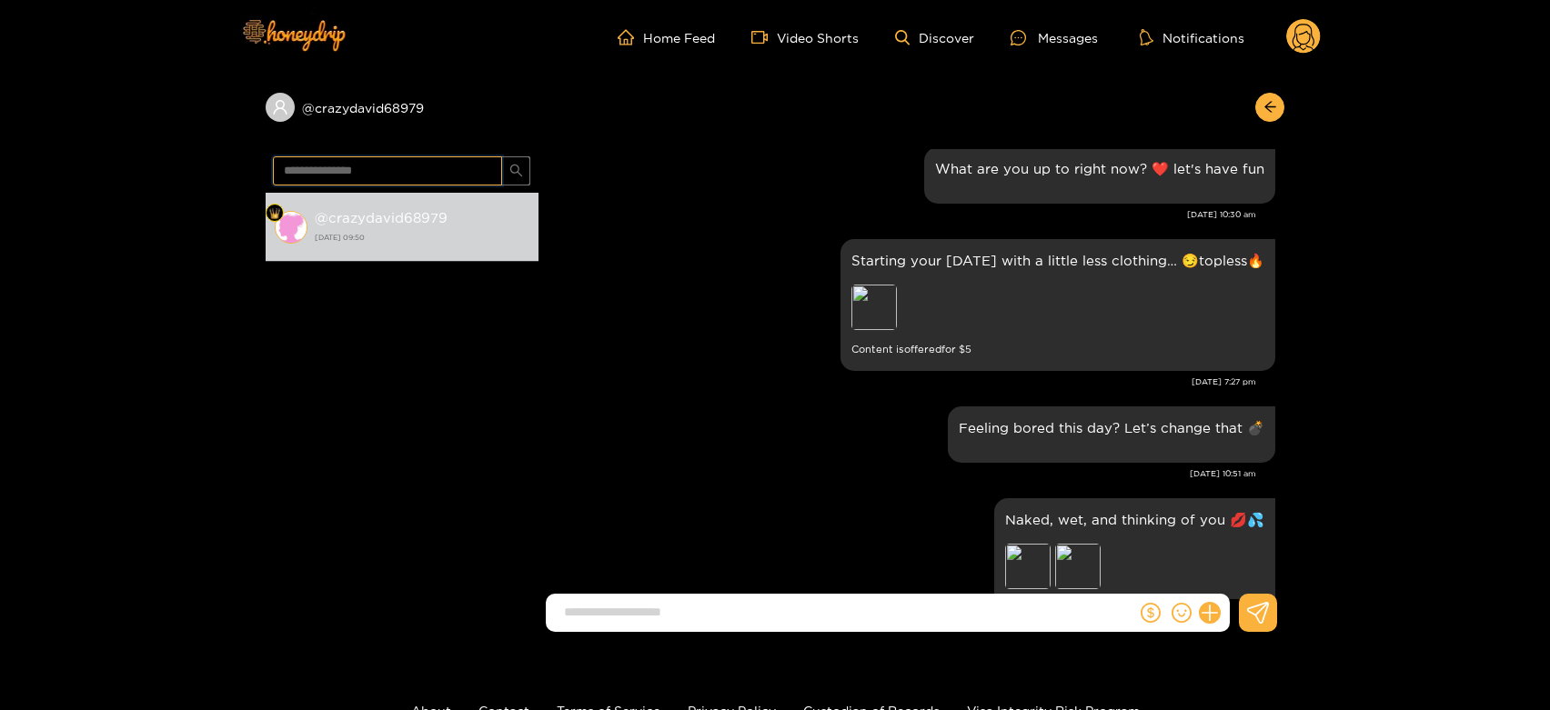
click at [381, 170] on input "**********" at bounding box center [387, 170] width 229 height 29
paste input "text"
type input "********"
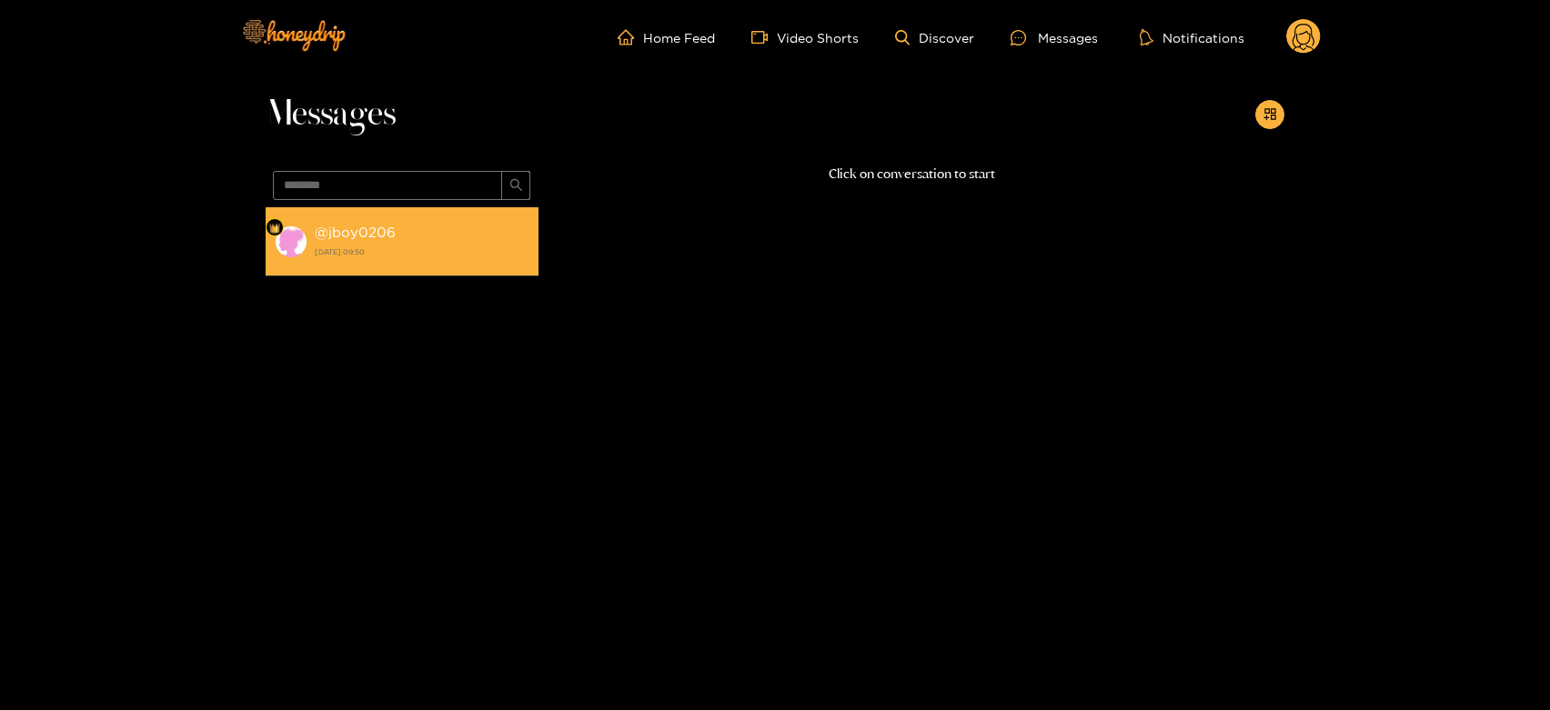
click at [411, 246] on strong "14 August 2025 09:50" at bounding box center [422, 252] width 215 height 16
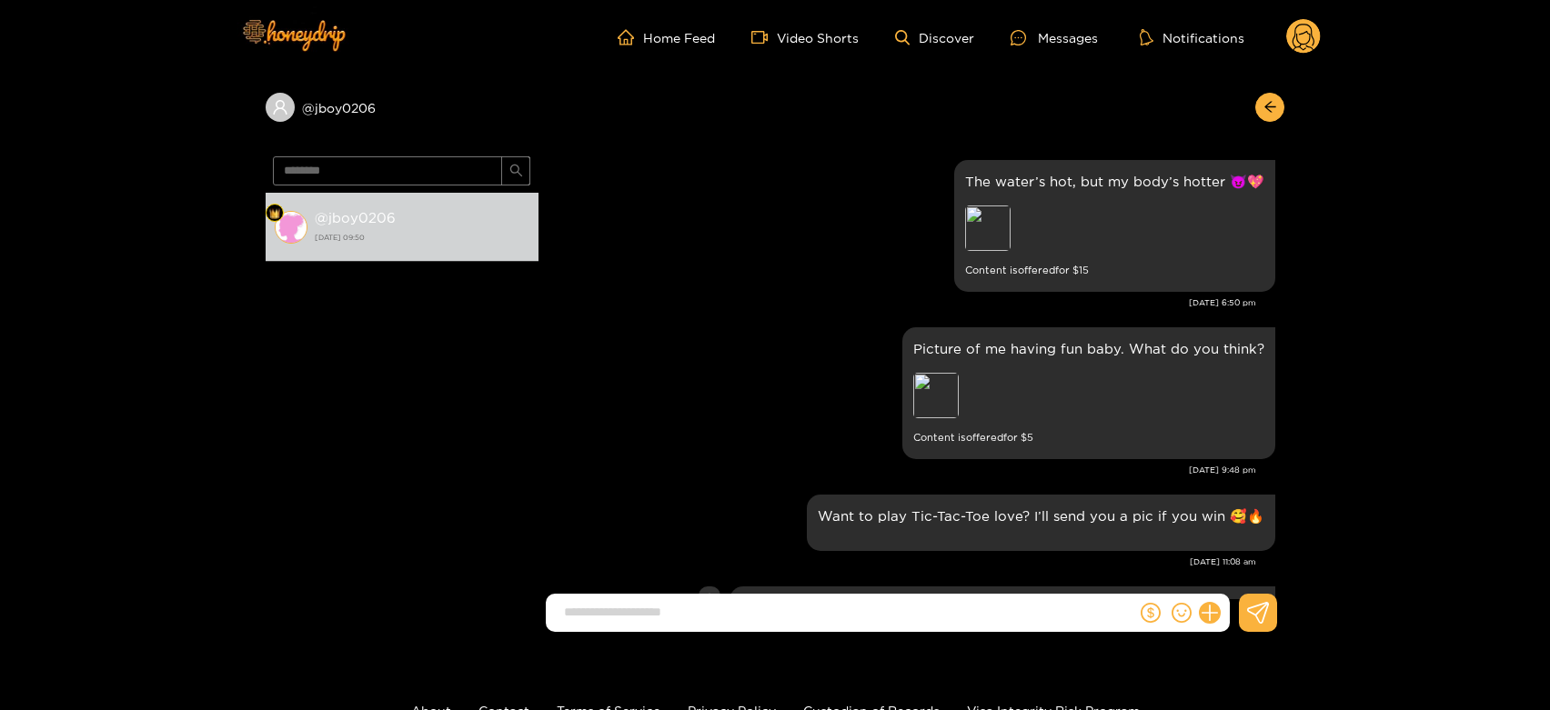
scroll to position [1214, 0]
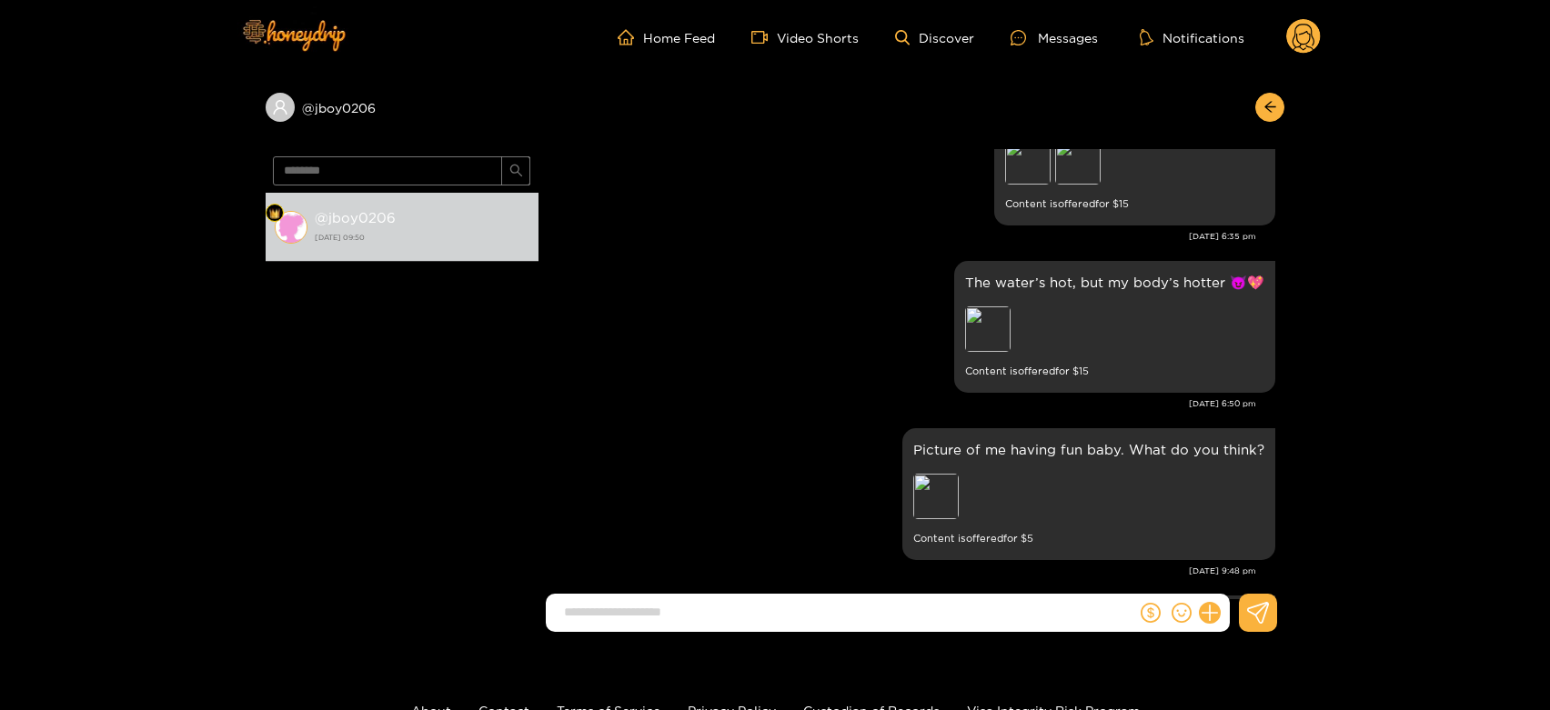
click at [1311, 39] on circle at bounding box center [1303, 36] width 35 height 35
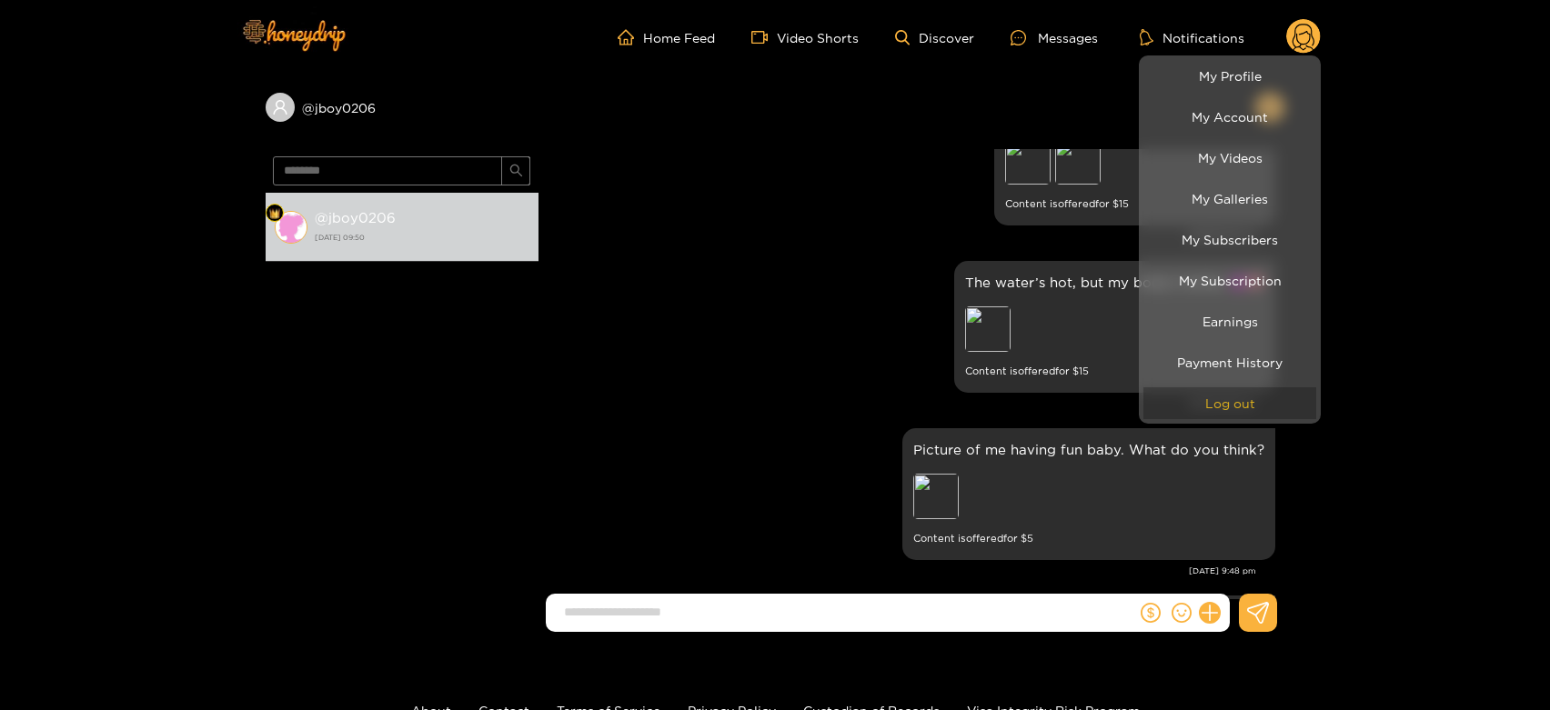
click at [1256, 397] on button "Log out" at bounding box center [1229, 403] width 173 height 32
